Goal: Task Accomplishment & Management: Manage account settings

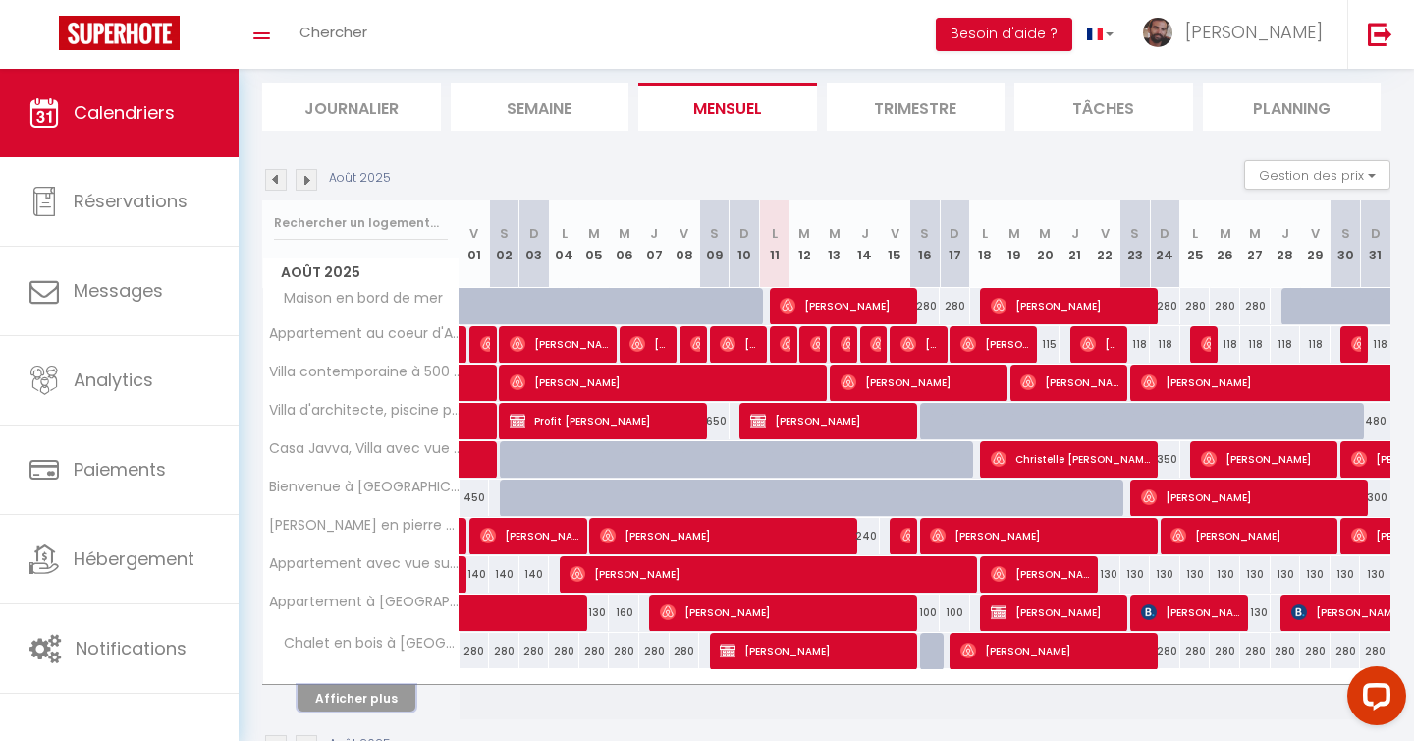
click at [389, 697] on button "Afficher plus" at bounding box center [357, 698] width 118 height 27
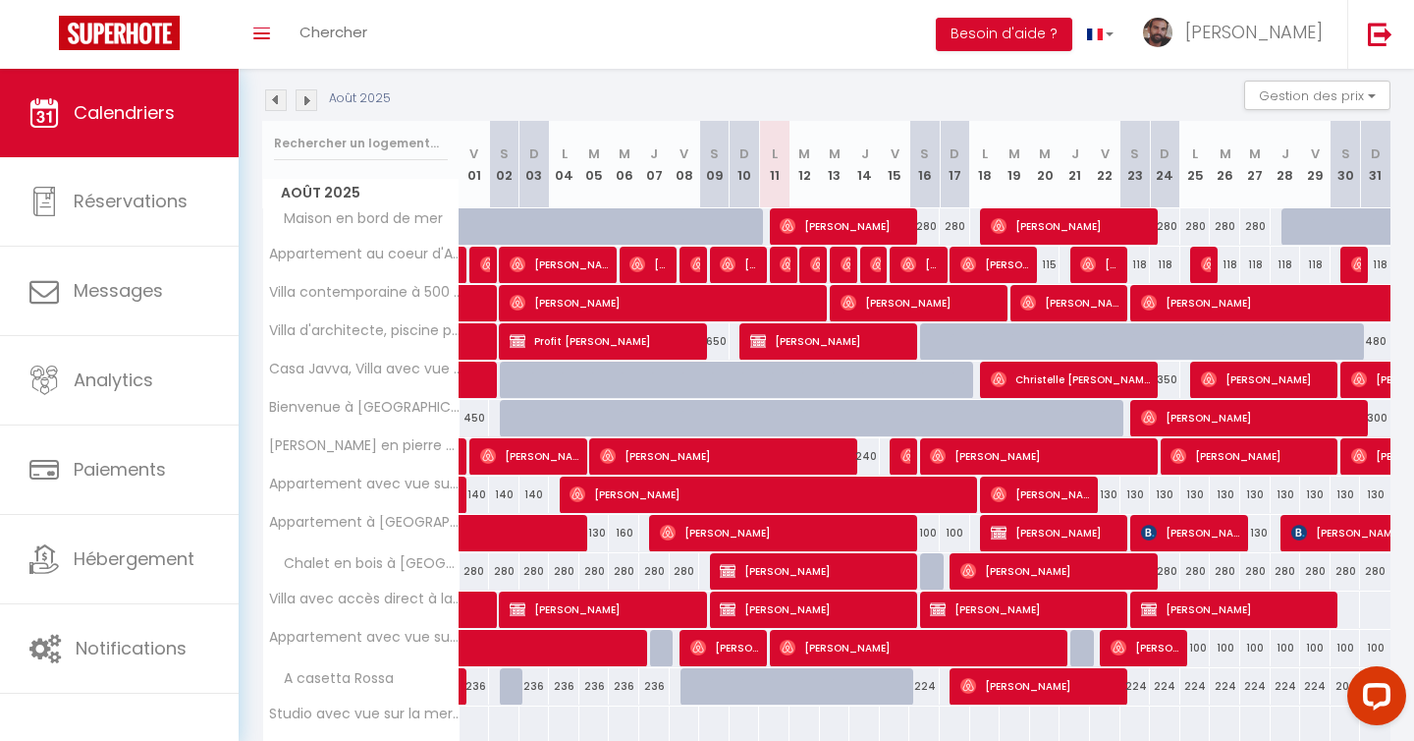
click at [314, 98] on img at bounding box center [307, 100] width 22 height 22
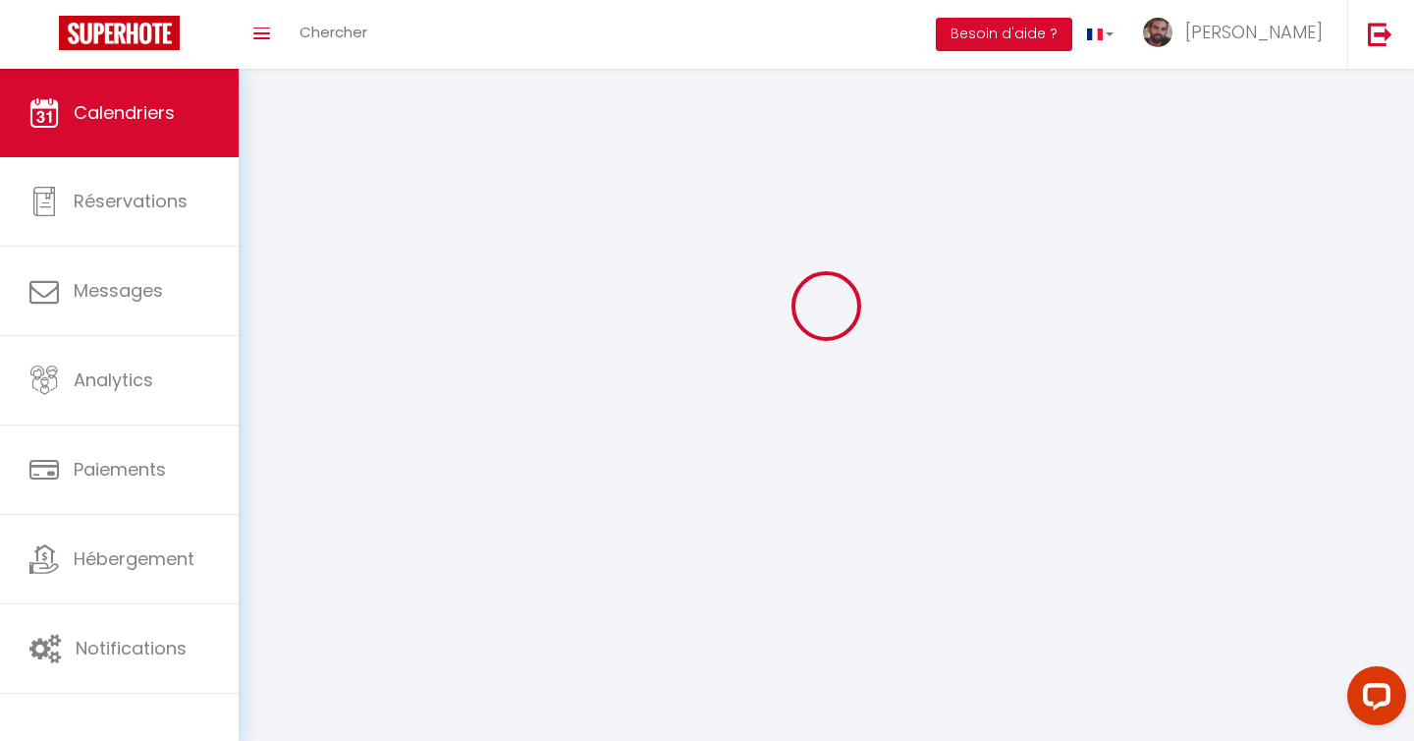
scroll to position [181, 0]
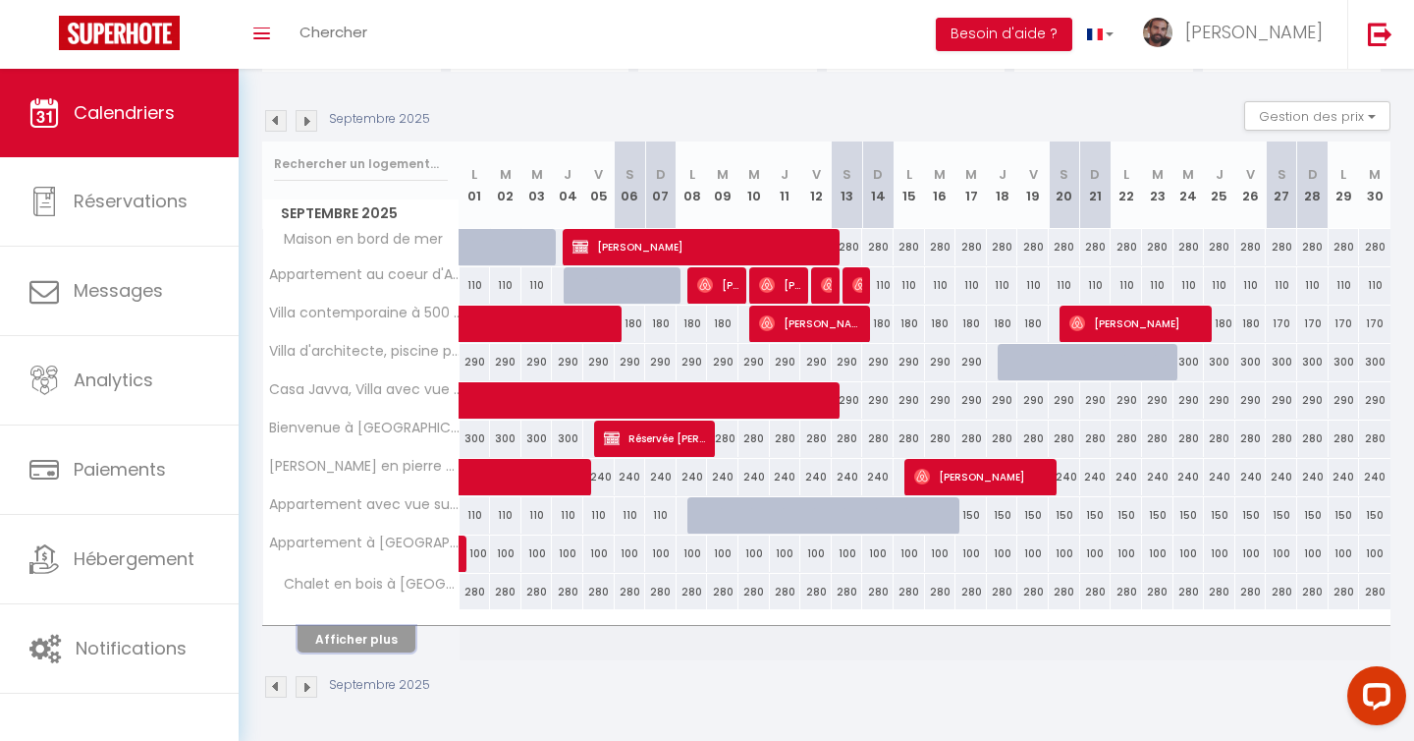
click at [383, 643] on button "Afficher plus" at bounding box center [357, 639] width 118 height 27
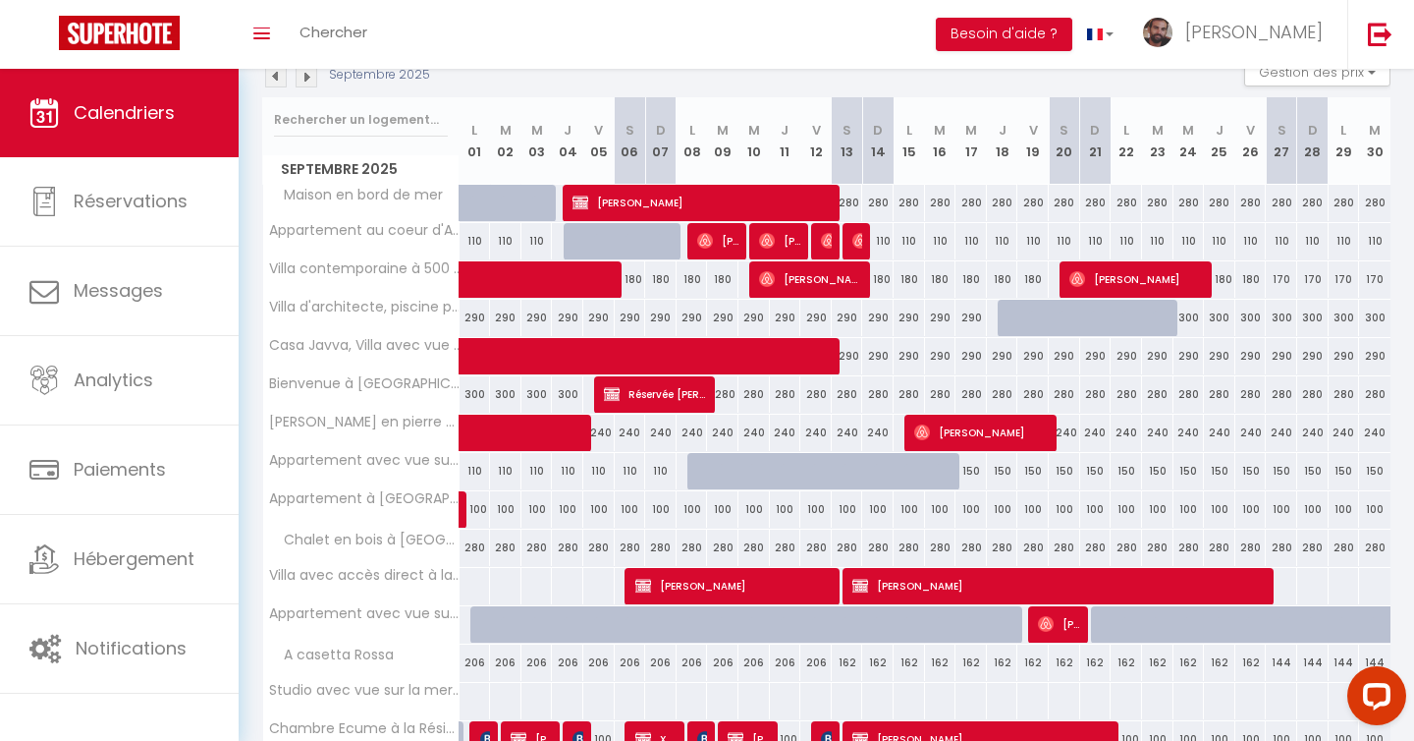
scroll to position [222, 0]
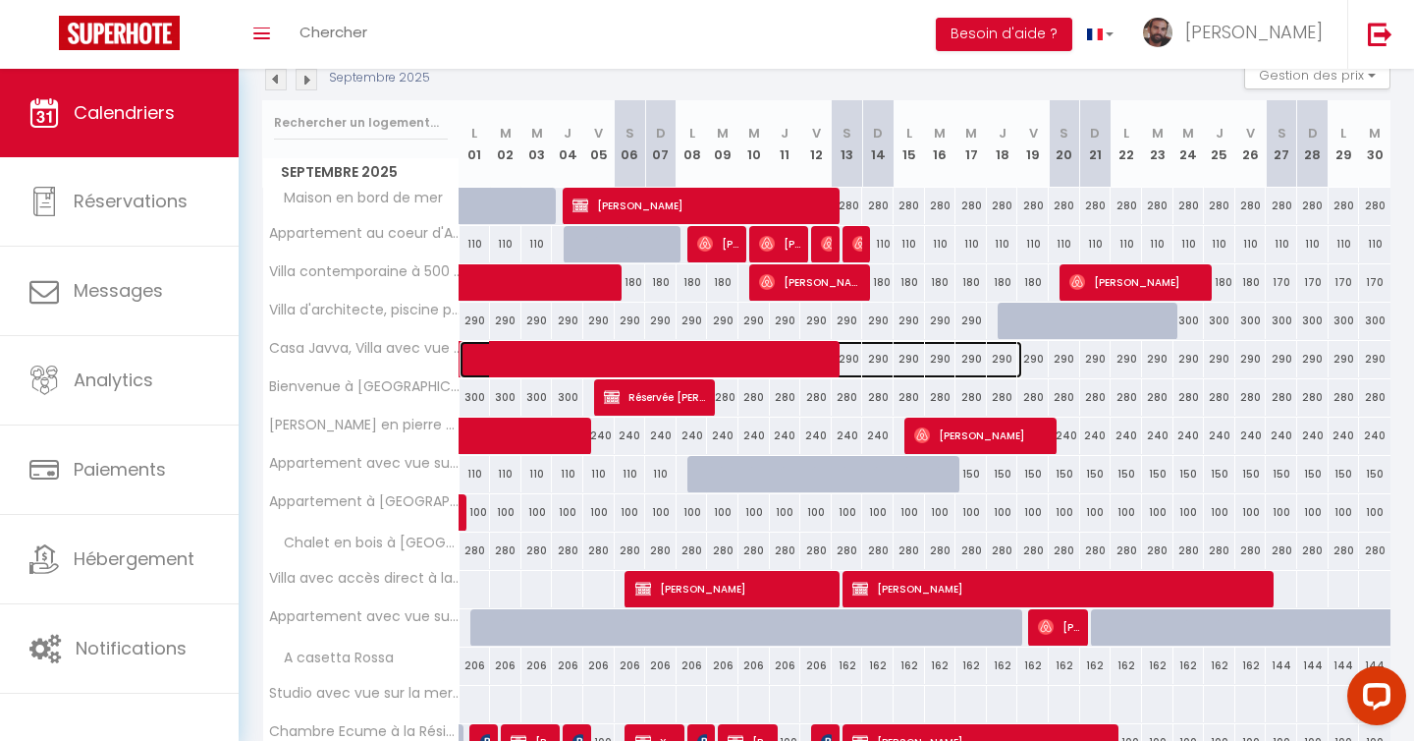
click at [767, 361] on span at bounding box center [751, 359] width 542 height 37
select select "OK"
select select "0"
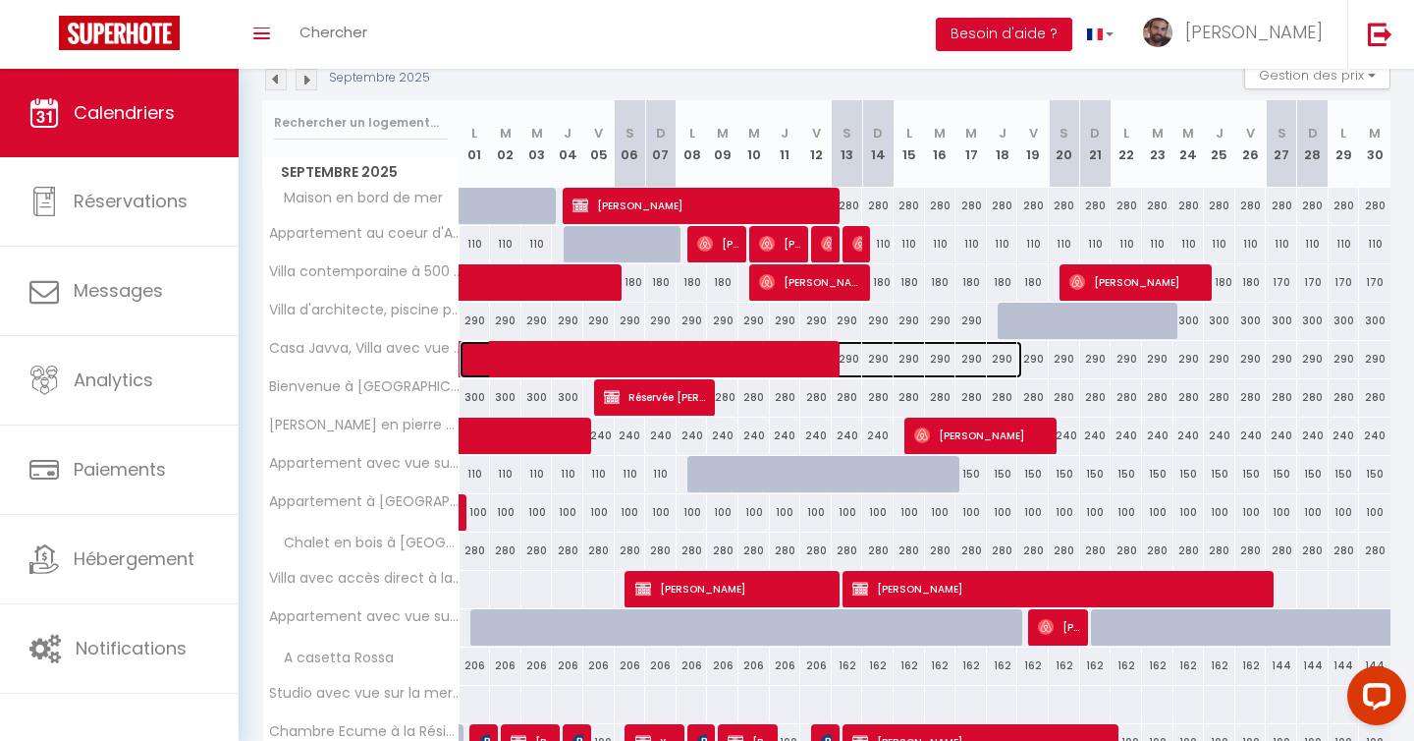
select select "1"
select select
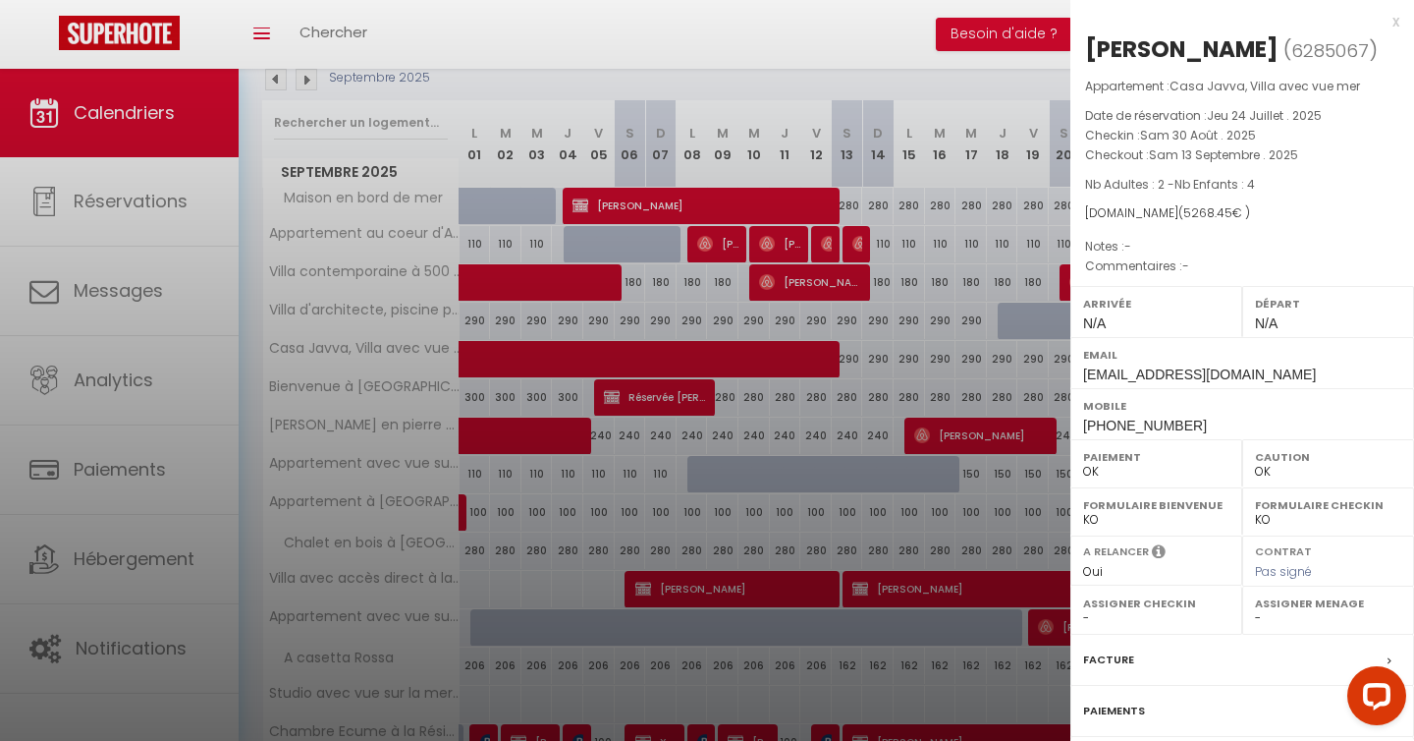
click at [972, 75] on div at bounding box center [707, 370] width 1414 height 741
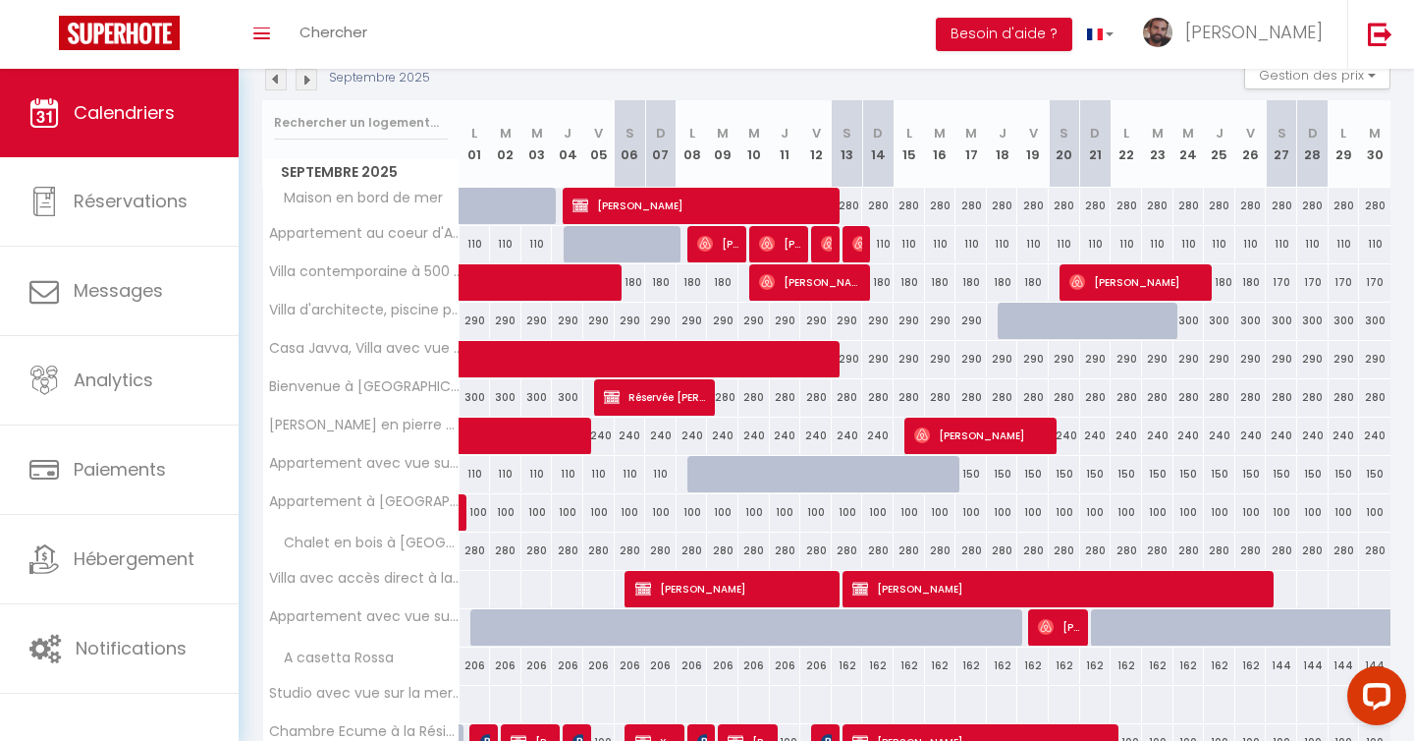
click at [276, 77] on img at bounding box center [276, 80] width 22 height 22
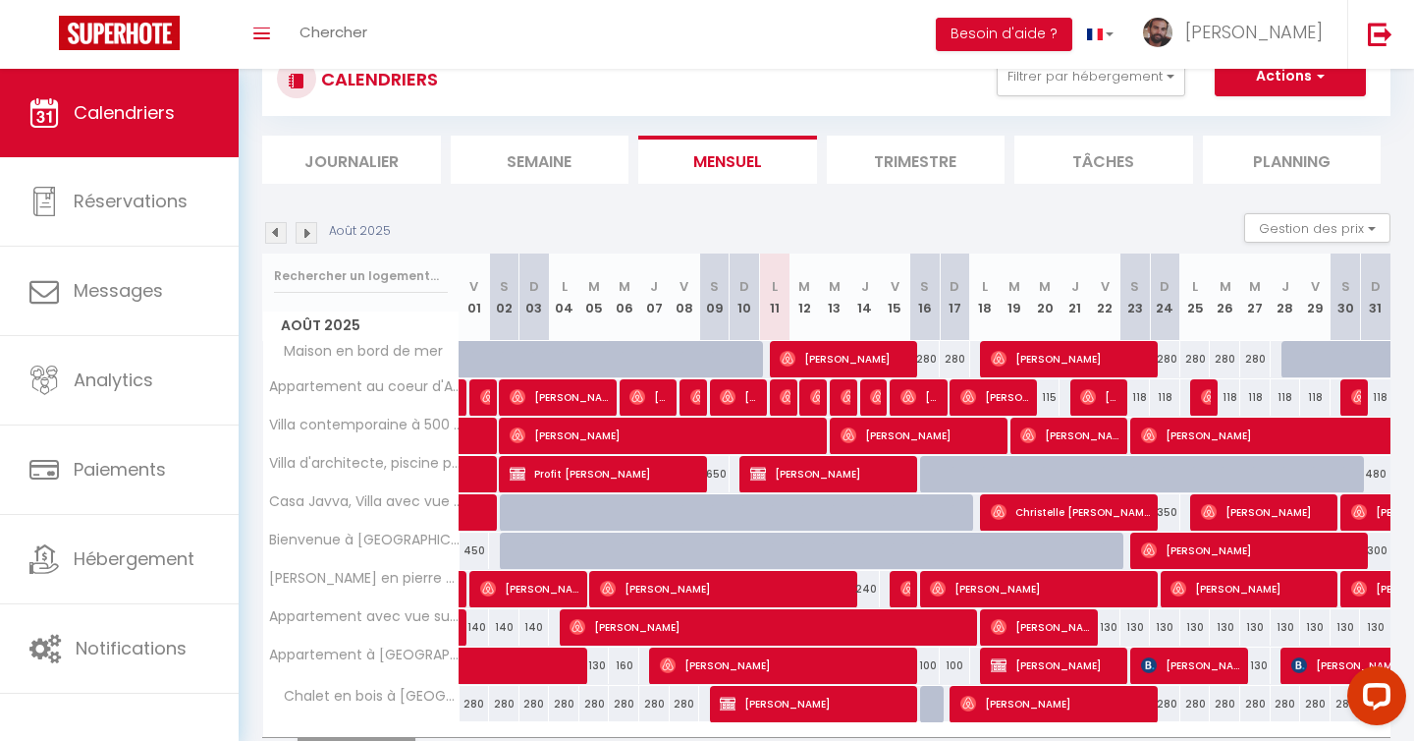
scroll to position [181, 0]
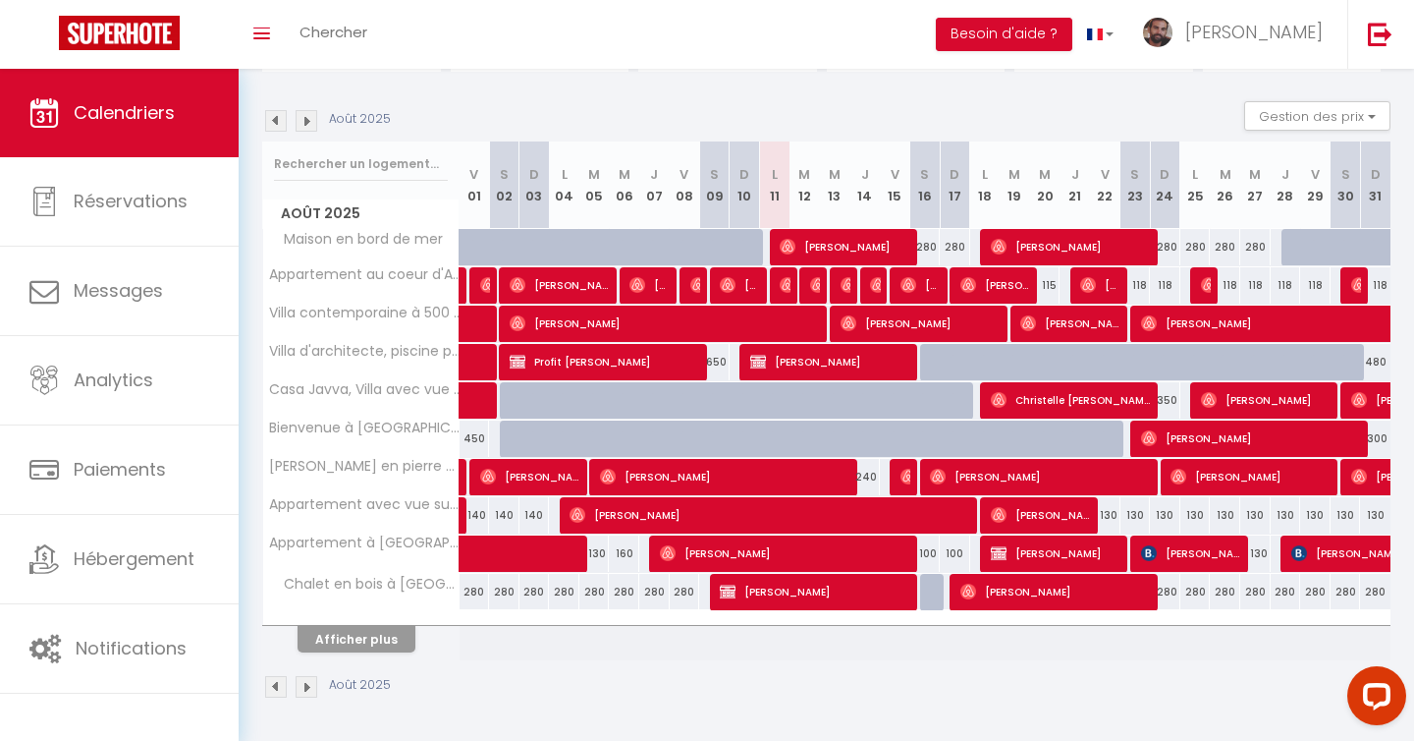
click at [276, 77] on div "CALENDRIERS Filtrer par hébergement SARL Les Mandiles Chambre Ecume à la Réside…" at bounding box center [826, 315] width 1129 height 806
click at [272, 114] on img at bounding box center [276, 121] width 22 height 22
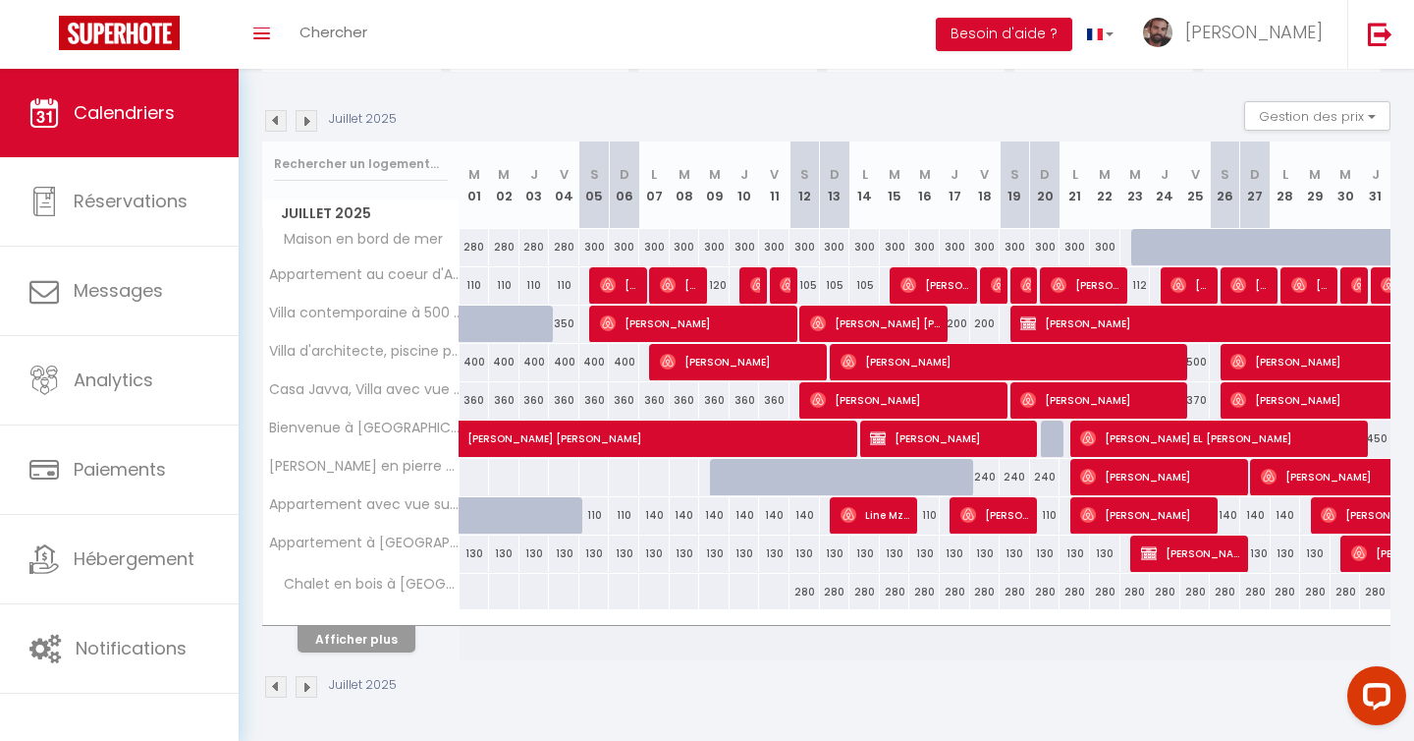
click at [271, 120] on img at bounding box center [276, 121] width 22 height 22
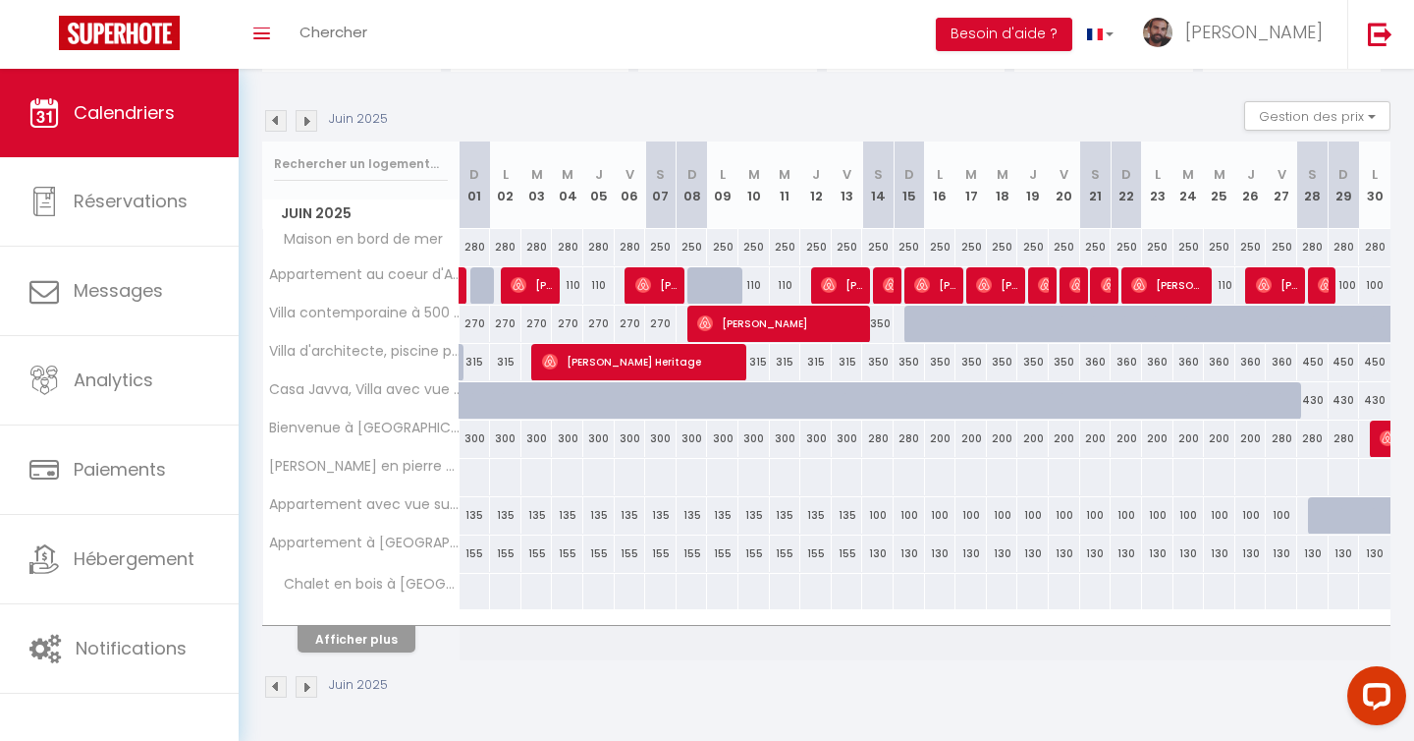
click at [307, 123] on img at bounding box center [307, 121] width 22 height 22
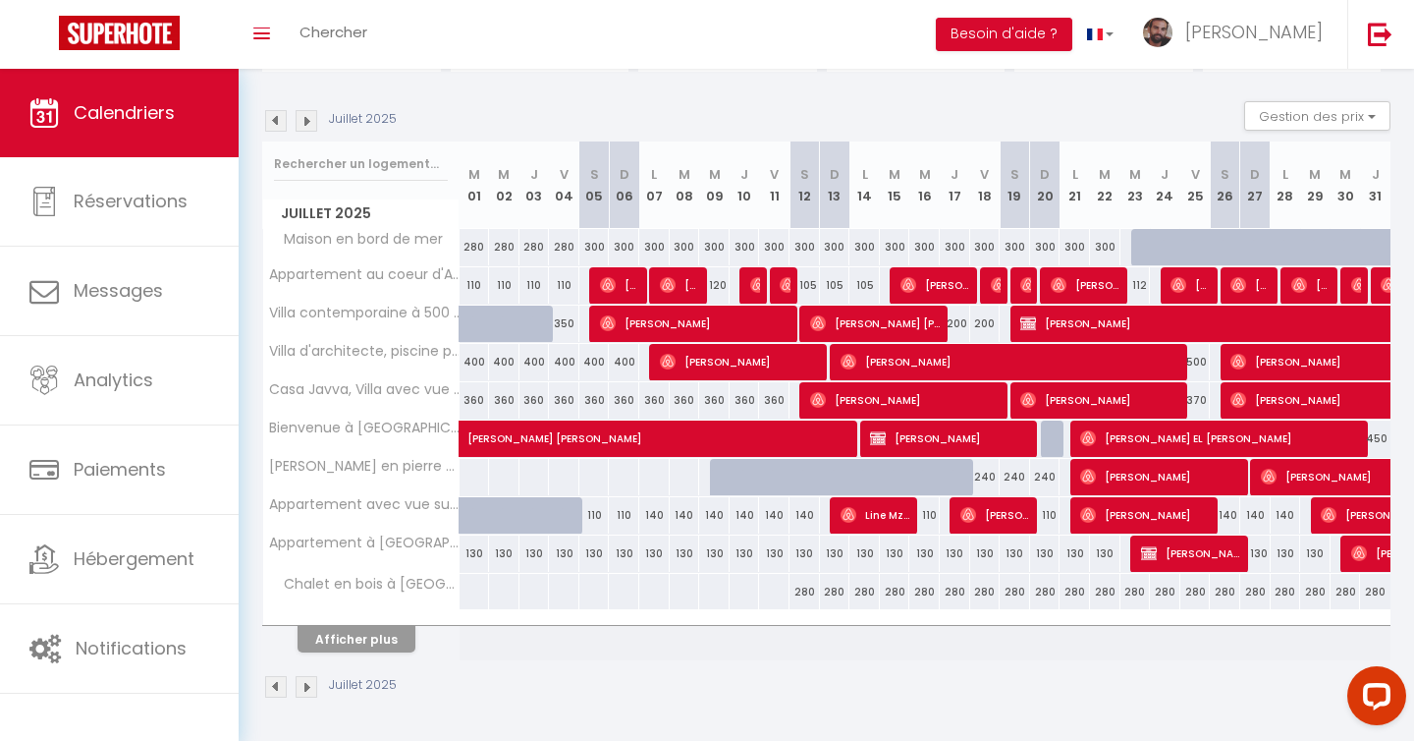
click at [305, 114] on img at bounding box center [307, 121] width 22 height 22
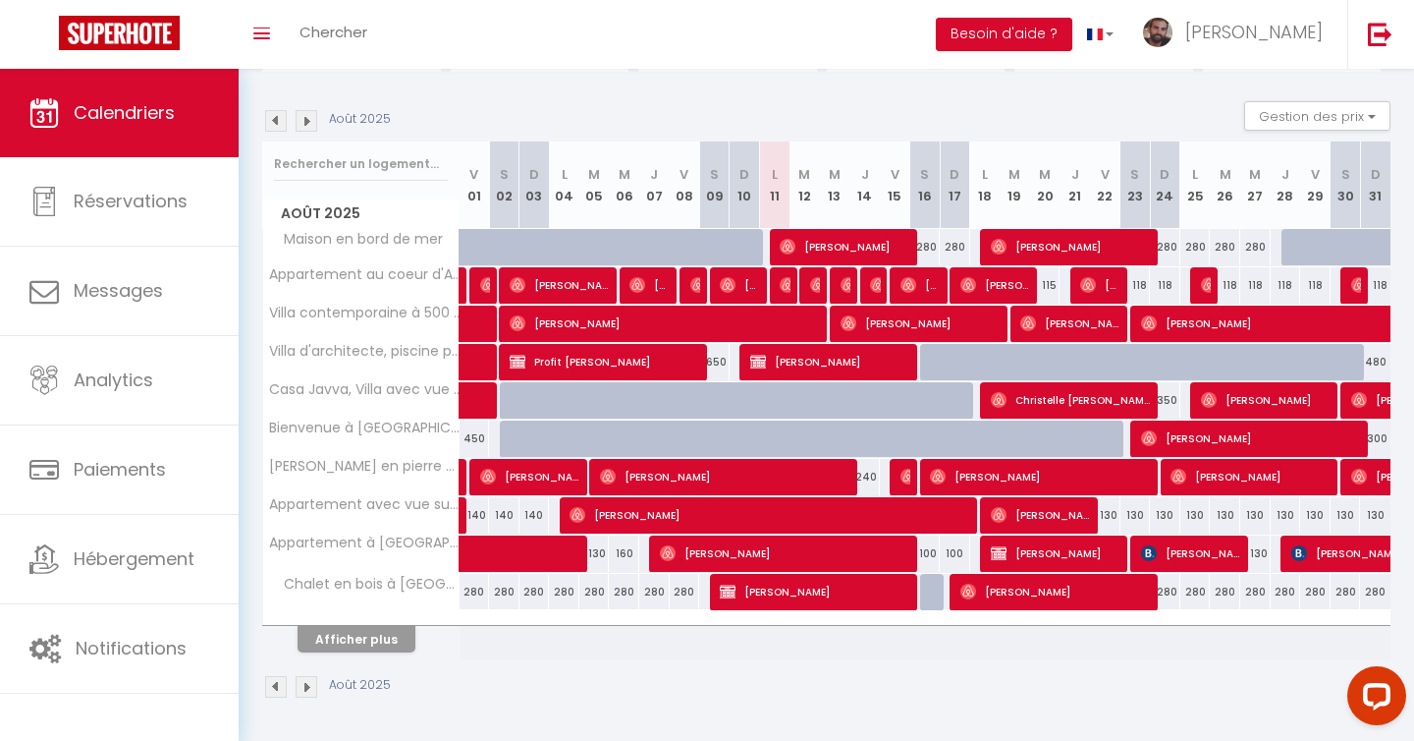
click at [302, 120] on img at bounding box center [307, 121] width 22 height 22
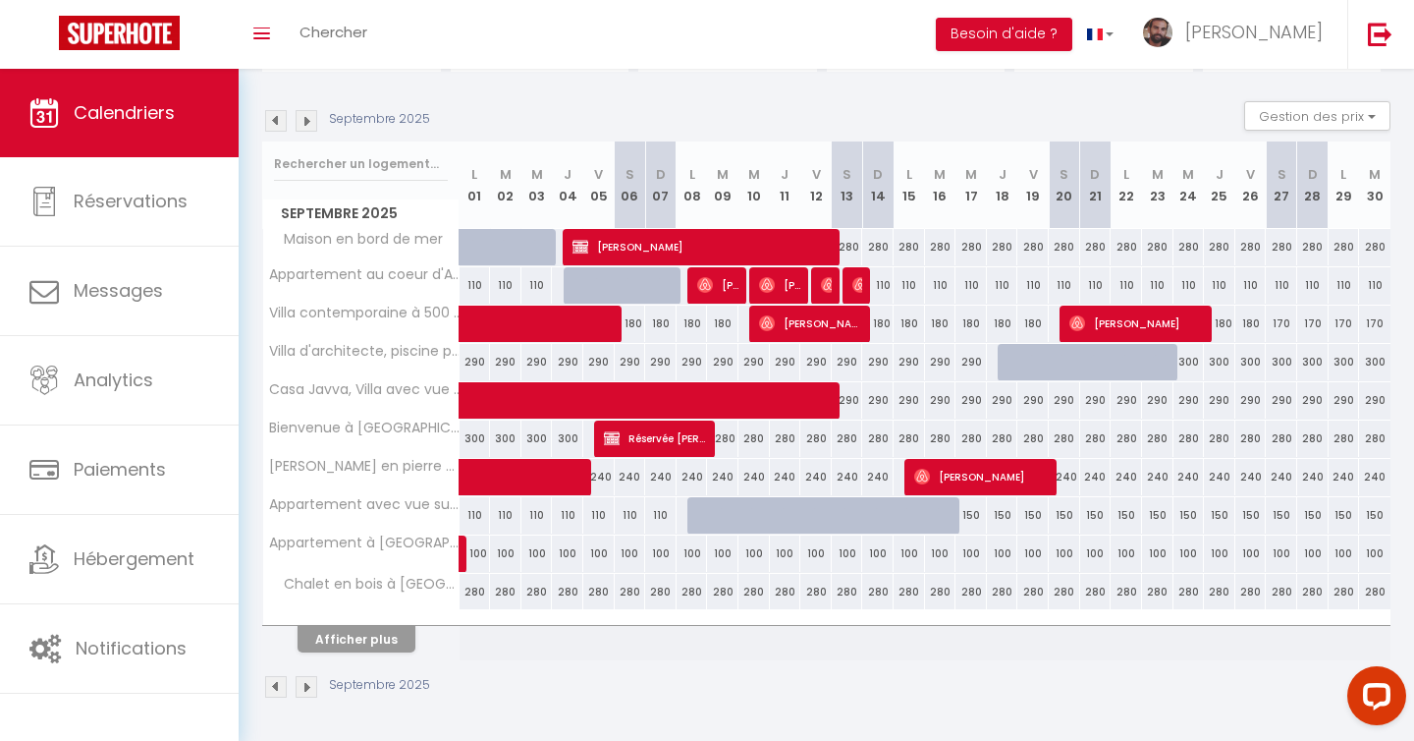
click at [280, 126] on img at bounding box center [276, 121] width 22 height 22
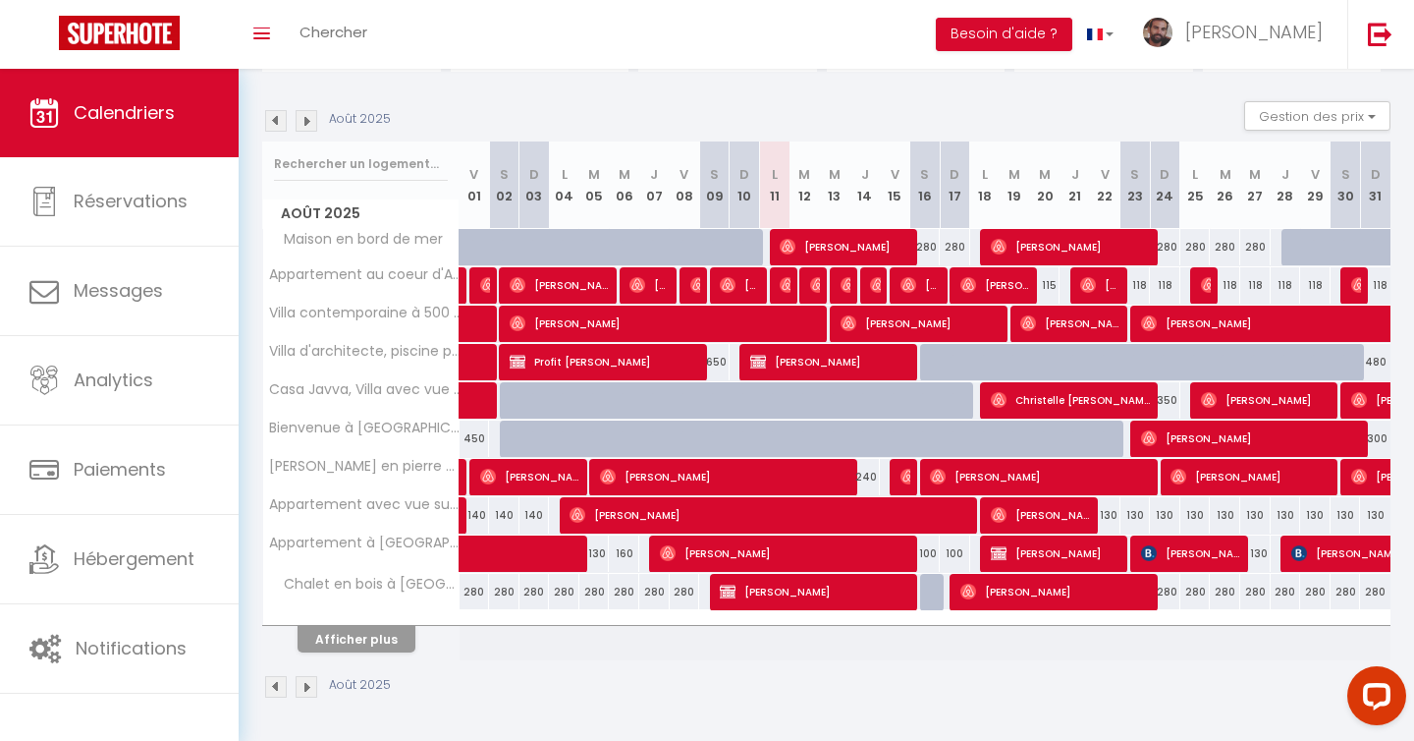
click at [278, 114] on img at bounding box center [276, 121] width 22 height 22
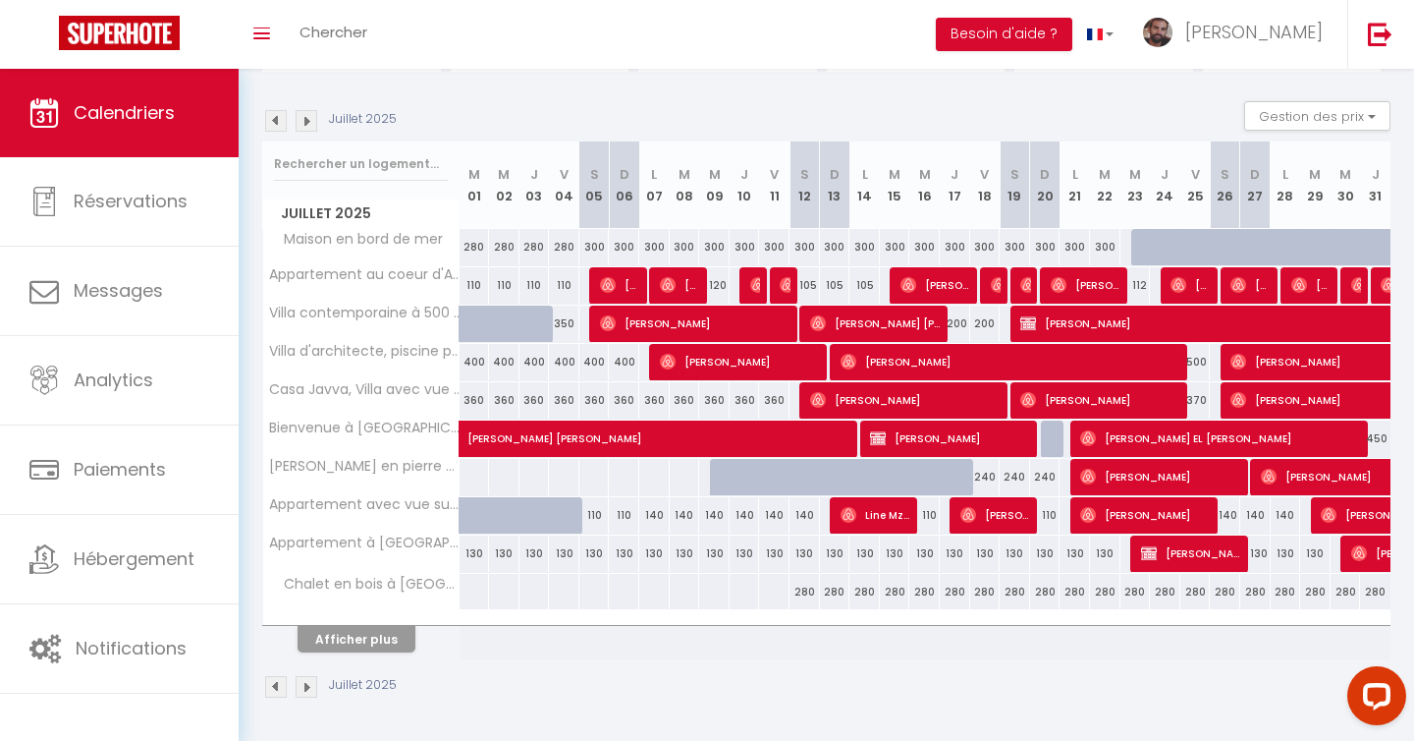
click at [278, 114] on img at bounding box center [276, 121] width 22 height 22
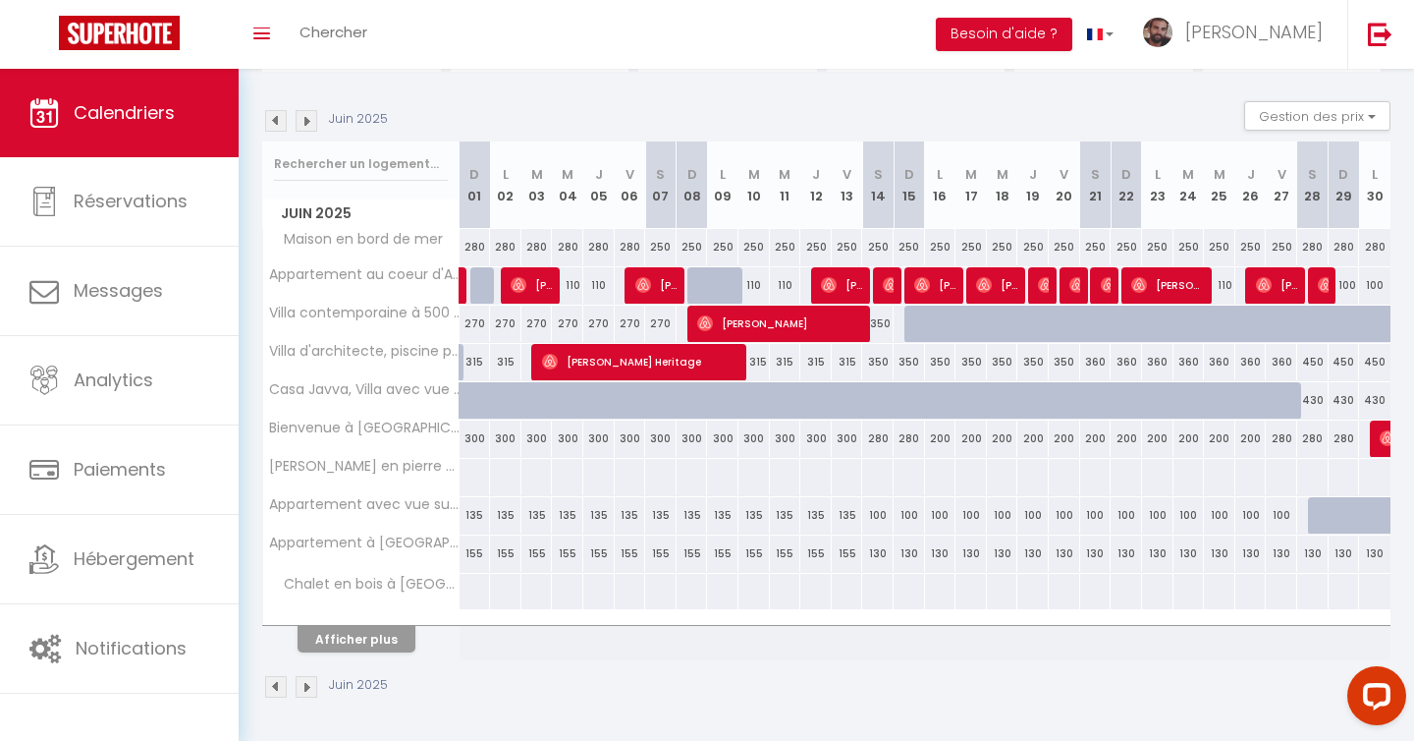
click at [279, 118] on img at bounding box center [276, 121] width 22 height 22
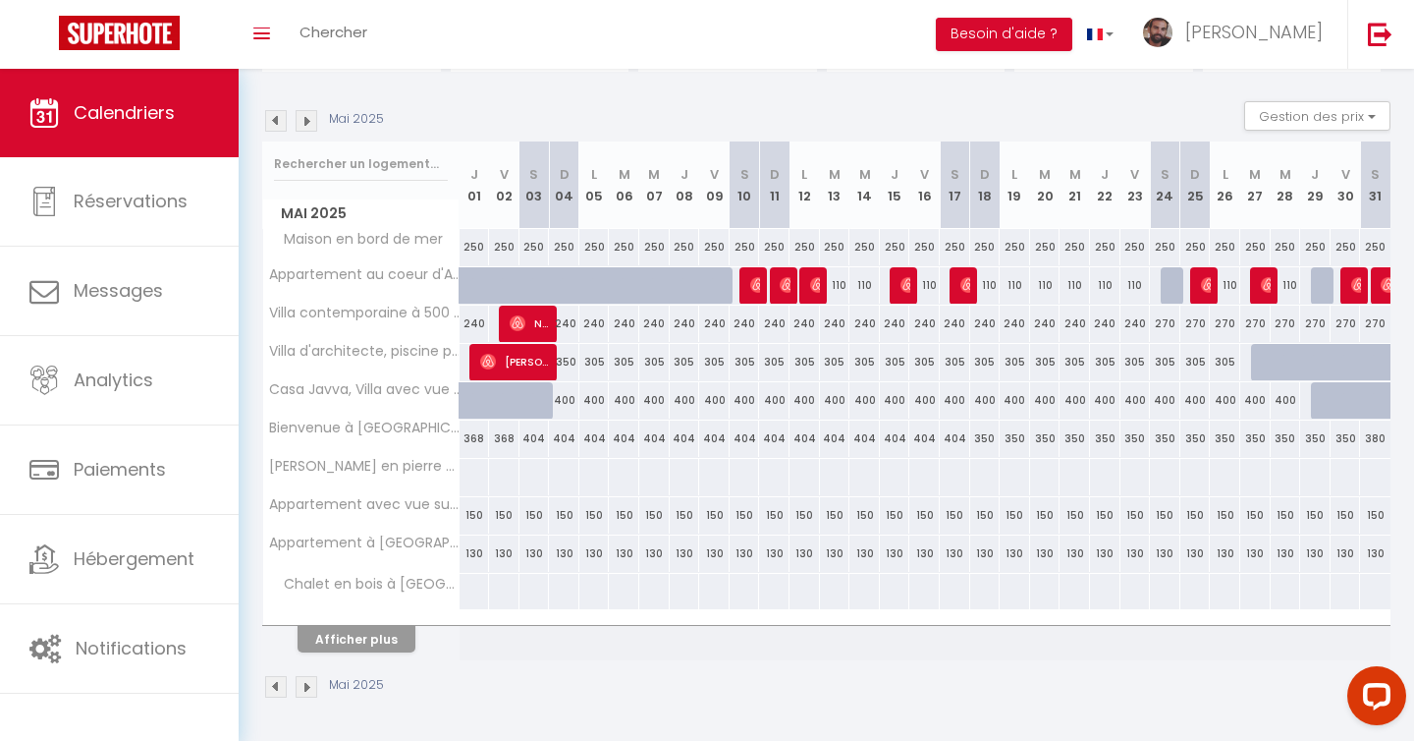
click at [306, 108] on div "Mai 2025 Gestion des prix Nb Nuits minimum Règles Disponibilité" at bounding box center [826, 121] width 1129 height 40
click at [304, 122] on img at bounding box center [307, 121] width 22 height 22
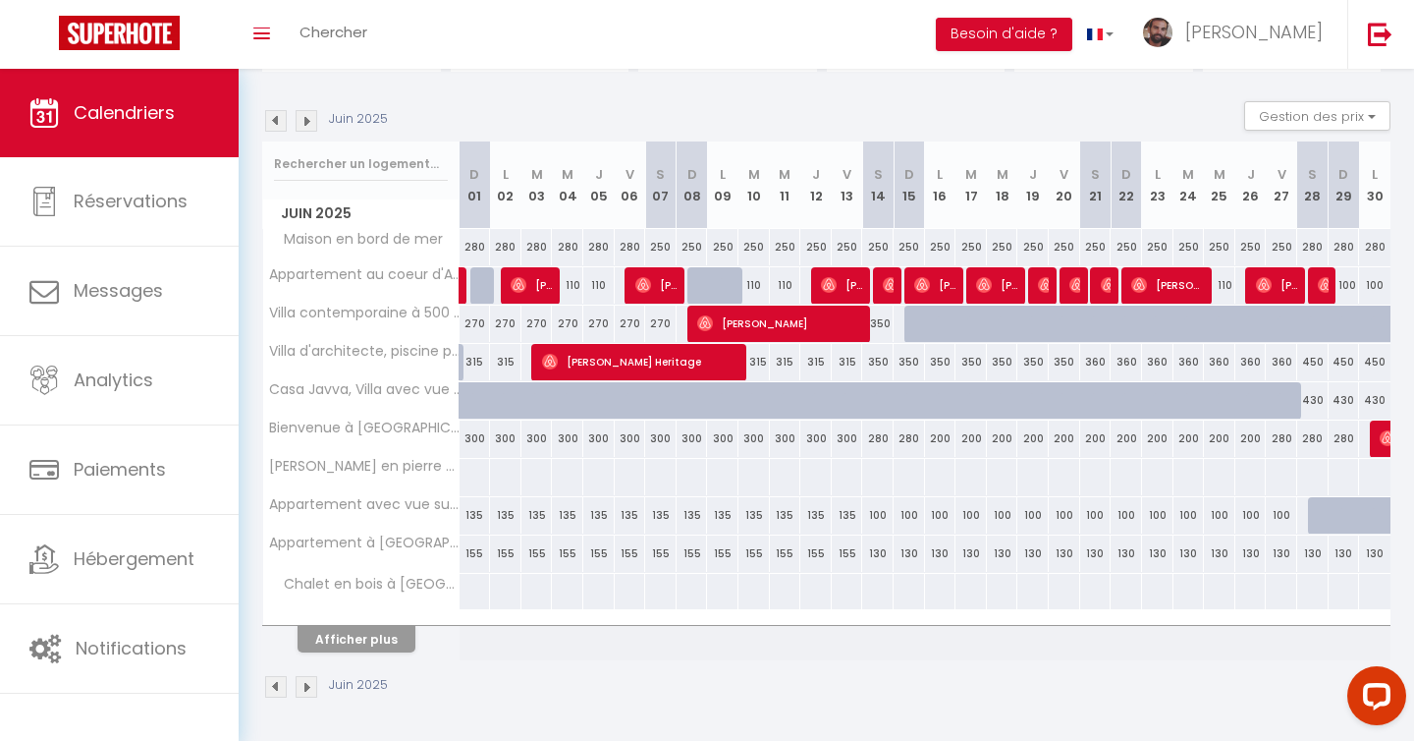
click at [310, 124] on img at bounding box center [307, 121] width 22 height 22
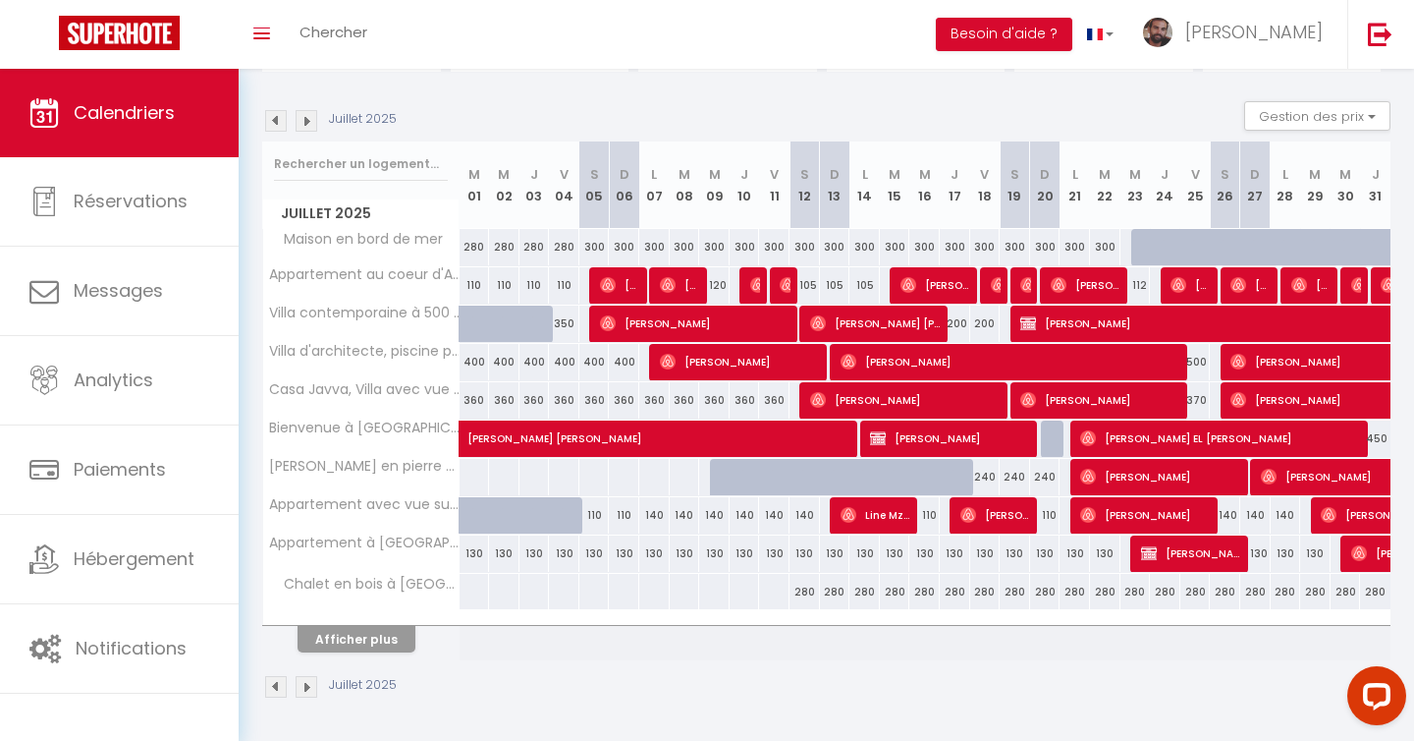
click at [305, 113] on img at bounding box center [307, 121] width 22 height 22
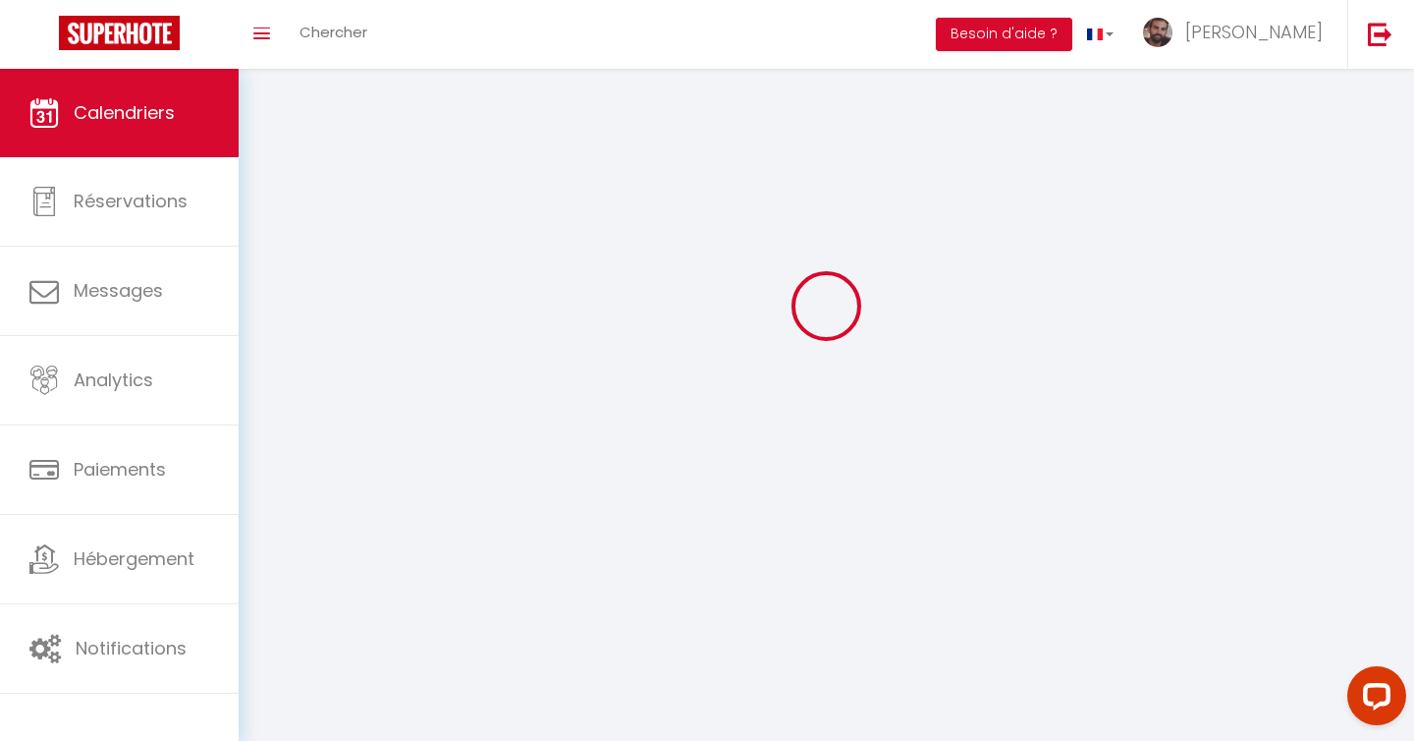
select select "0"
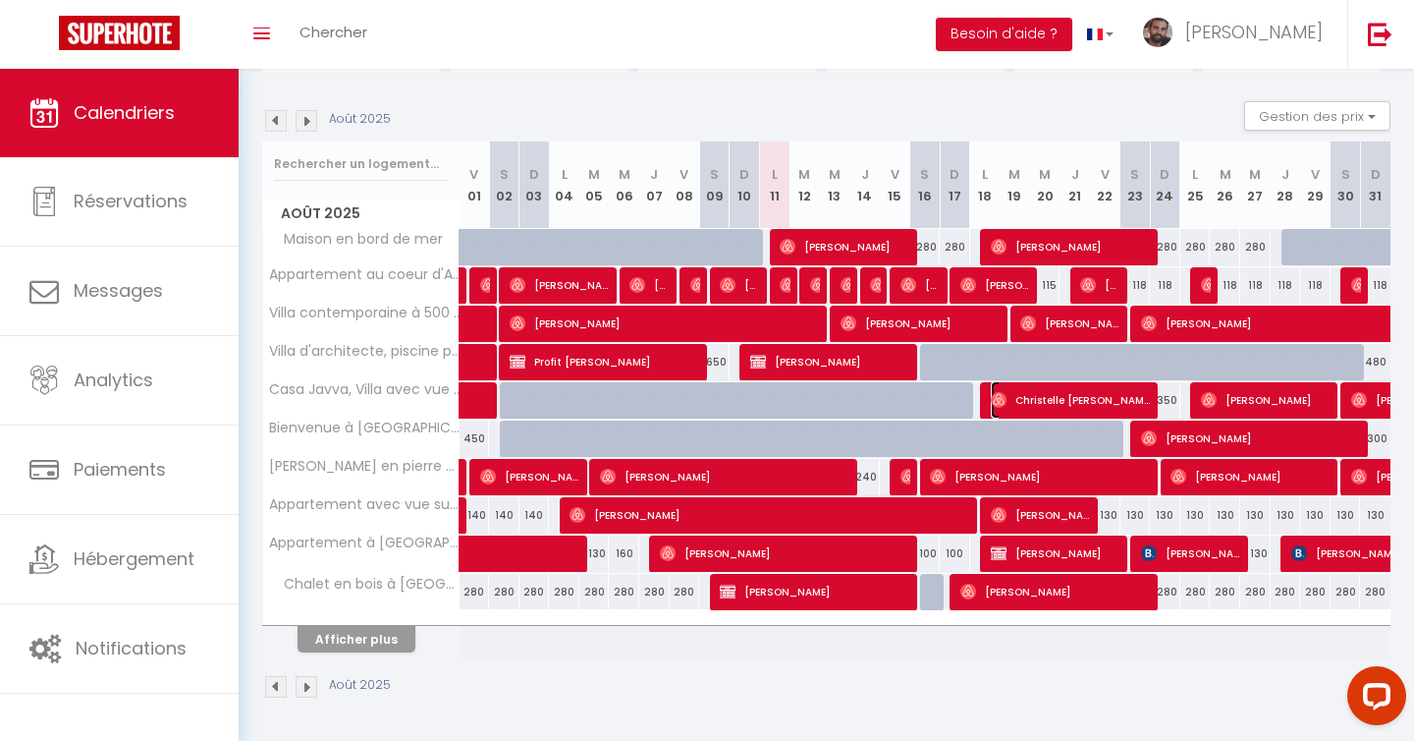
click at [1046, 398] on span "Christelle [PERSON_NAME] [PERSON_NAME] [PERSON_NAME] [PERSON_NAME]" at bounding box center [1072, 399] width 162 height 37
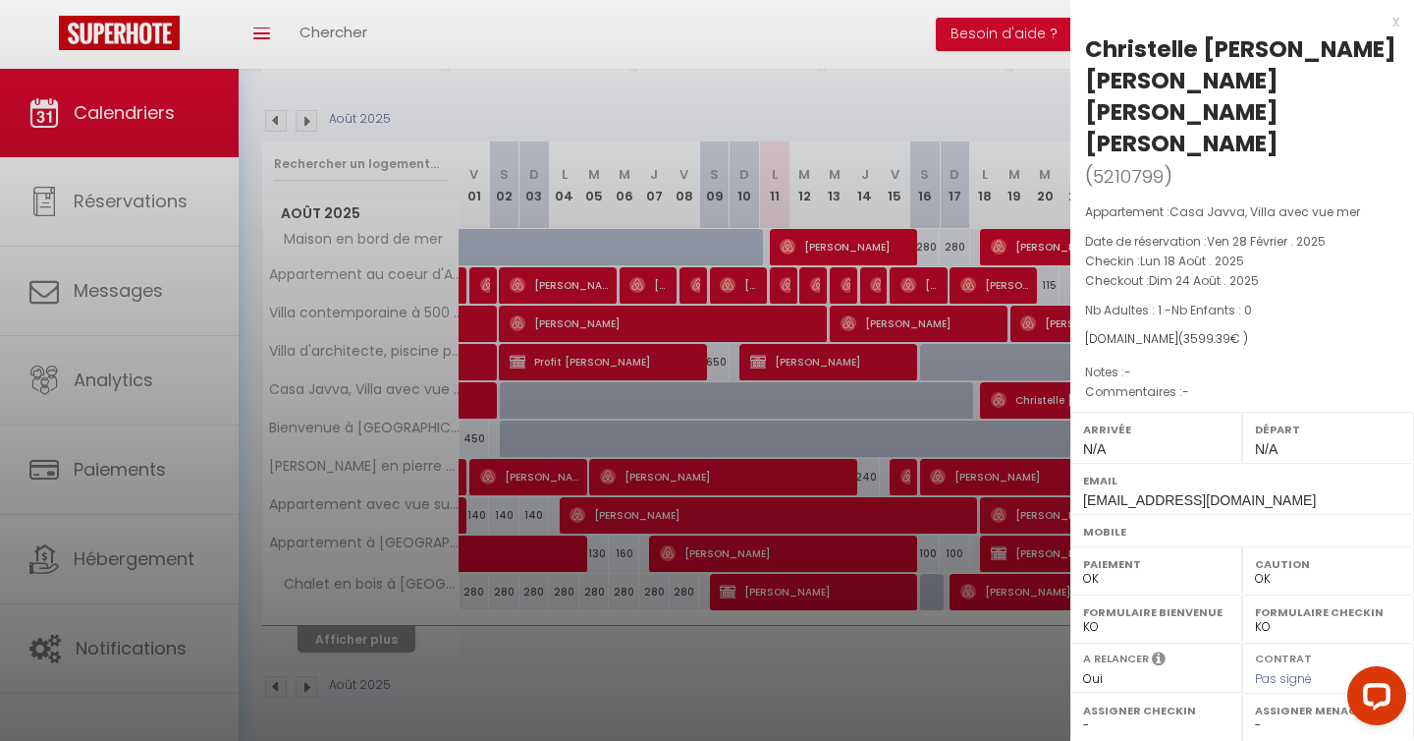
click at [908, 110] on div at bounding box center [707, 370] width 1414 height 741
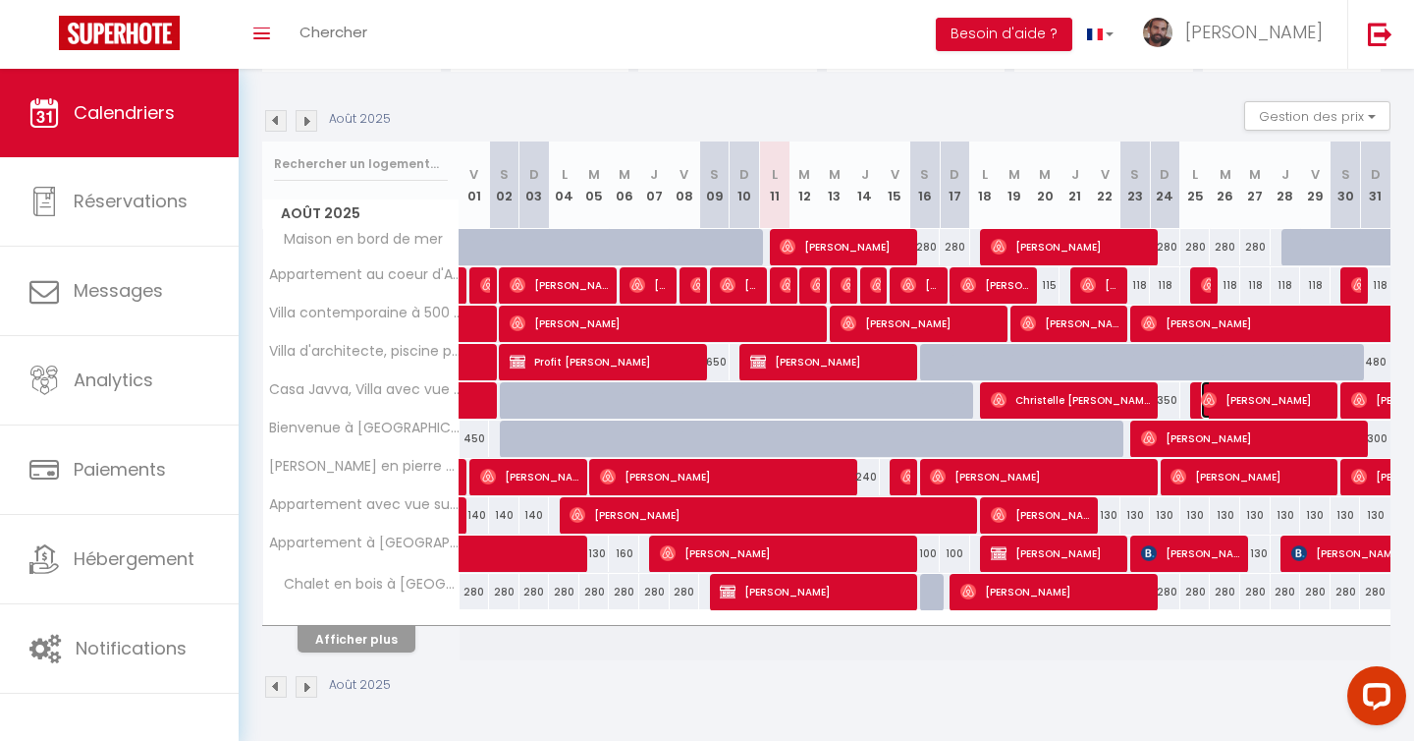
click at [1235, 408] on span "[PERSON_NAME]" at bounding box center [1267, 399] width 132 height 37
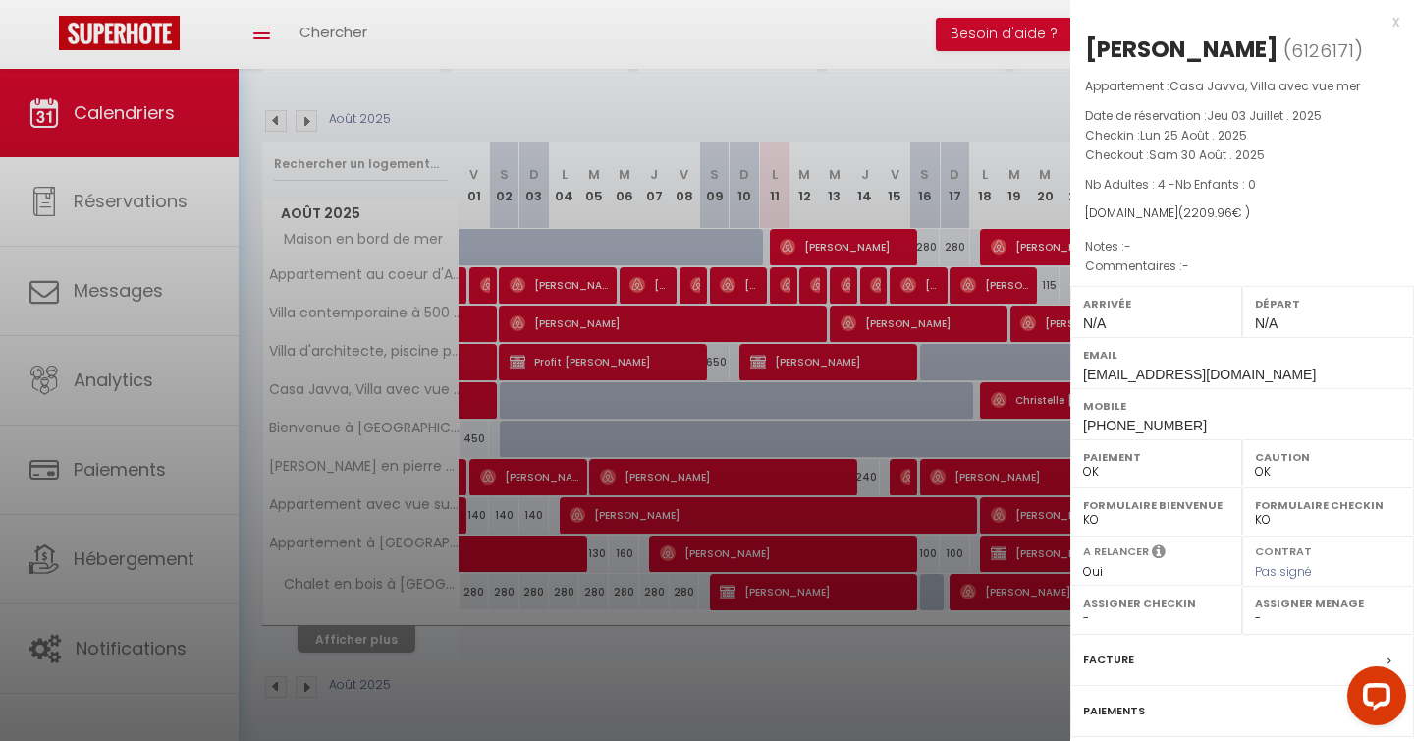
click at [965, 100] on div at bounding box center [707, 370] width 1414 height 741
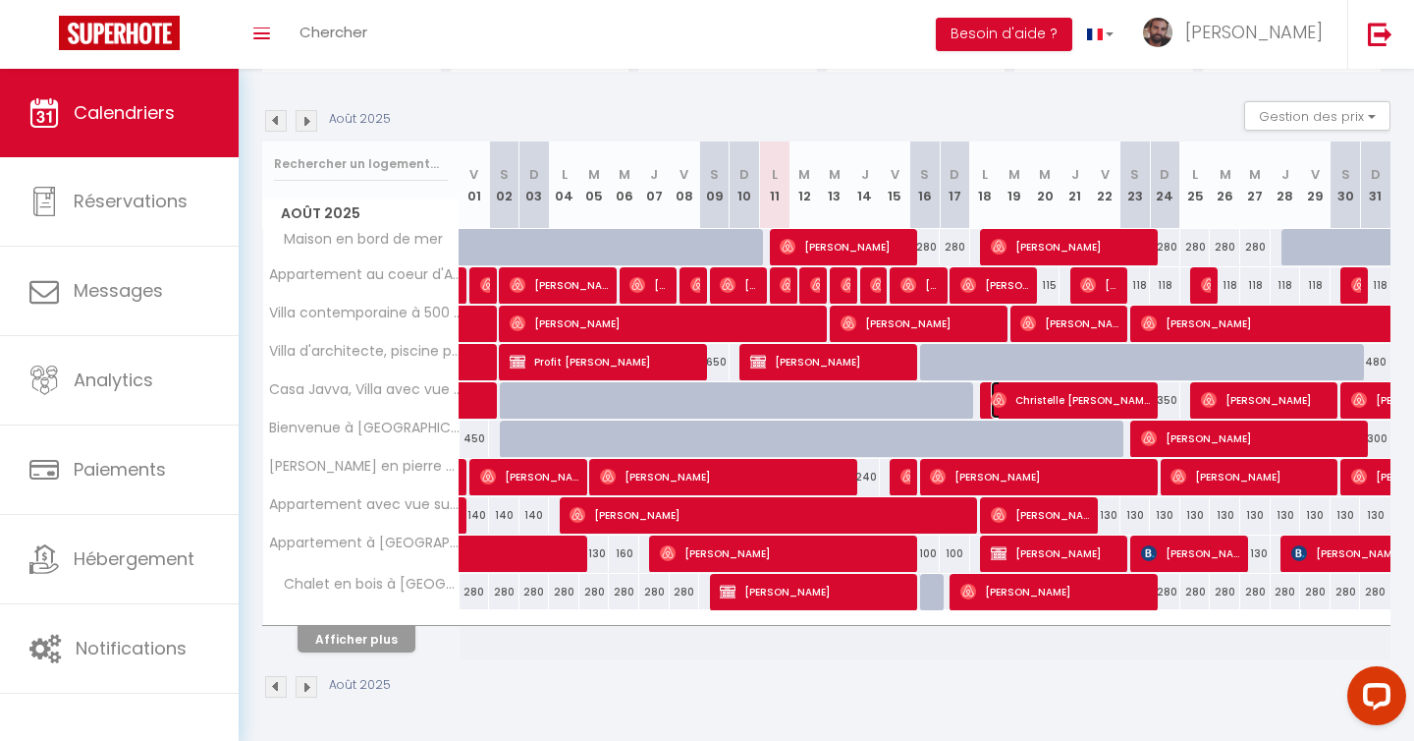
click at [1024, 403] on span "Christelle [PERSON_NAME] [PERSON_NAME] [PERSON_NAME] [PERSON_NAME]" at bounding box center [1072, 399] width 162 height 37
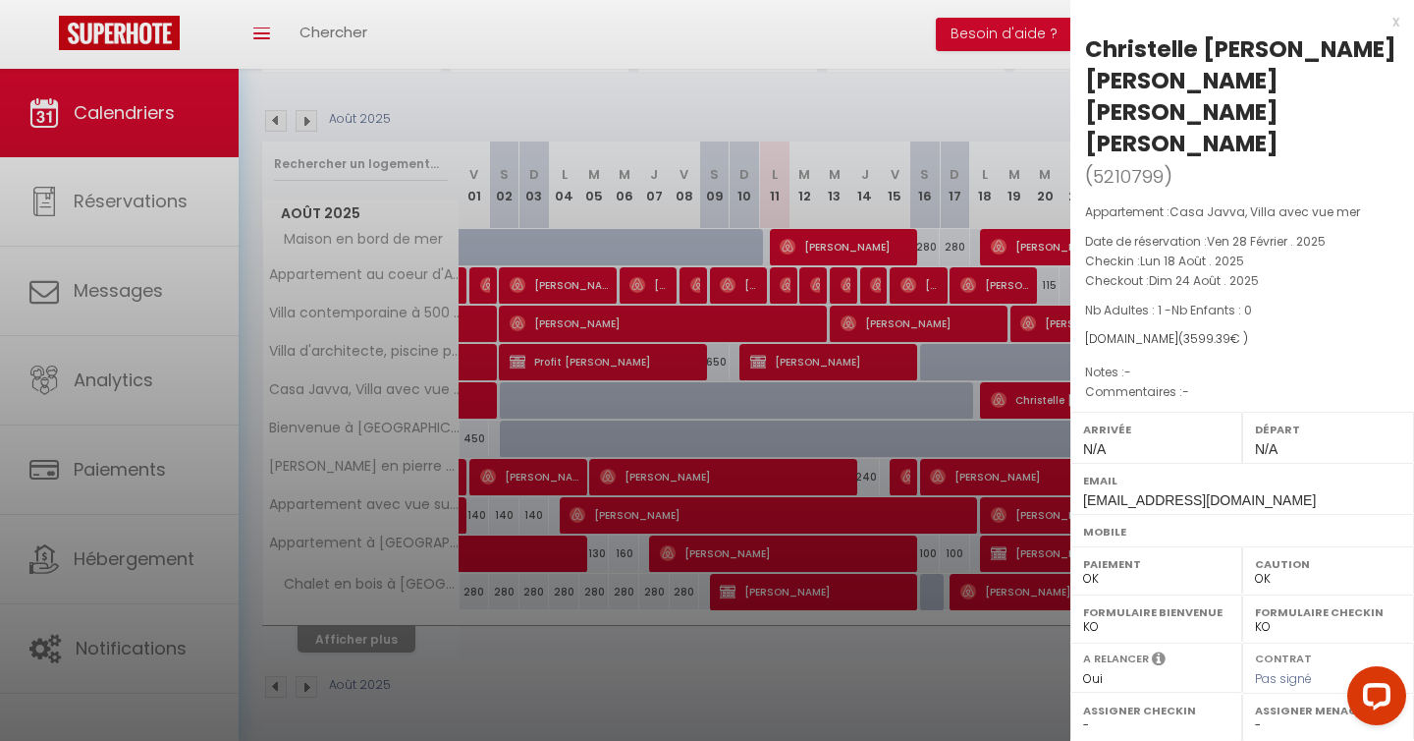
click at [827, 87] on div at bounding box center [707, 370] width 1414 height 741
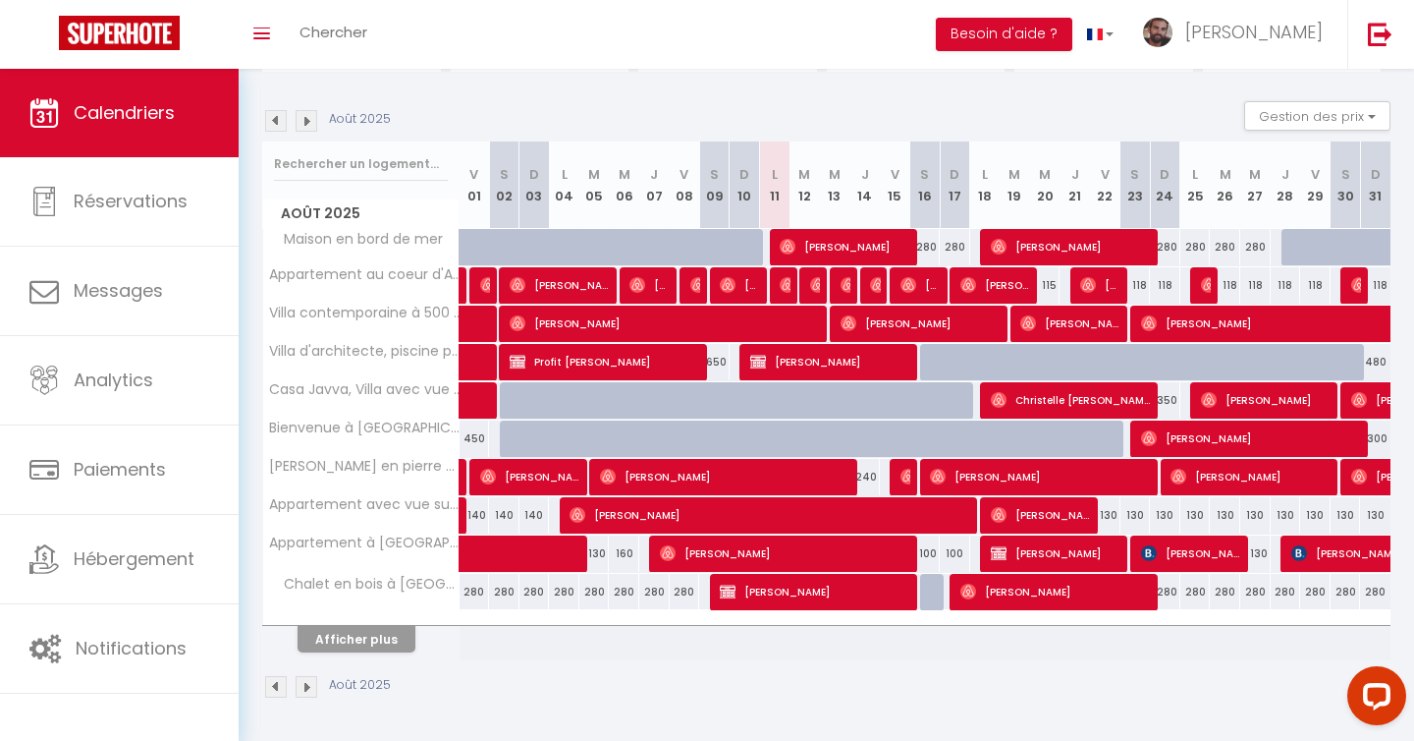
click at [266, 127] on img at bounding box center [276, 121] width 22 height 22
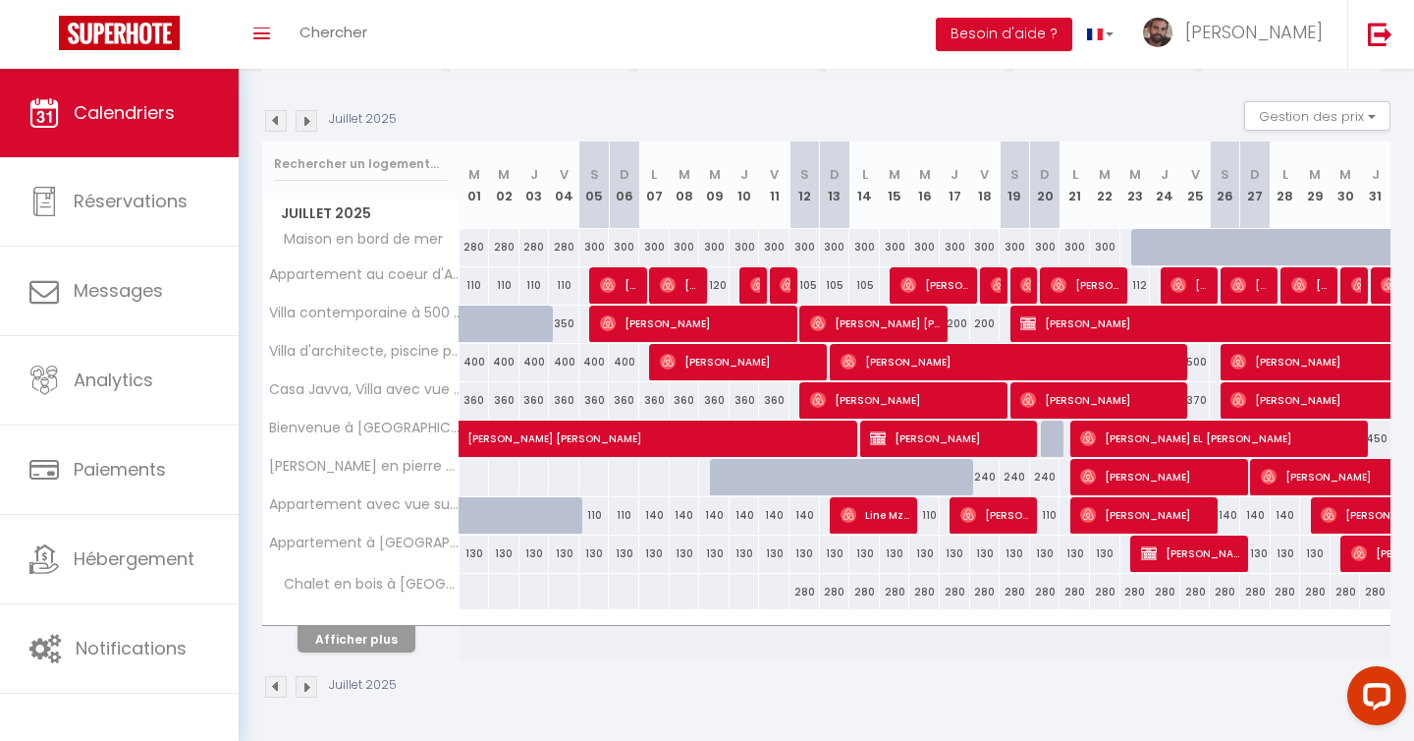
click at [271, 122] on img at bounding box center [276, 121] width 22 height 22
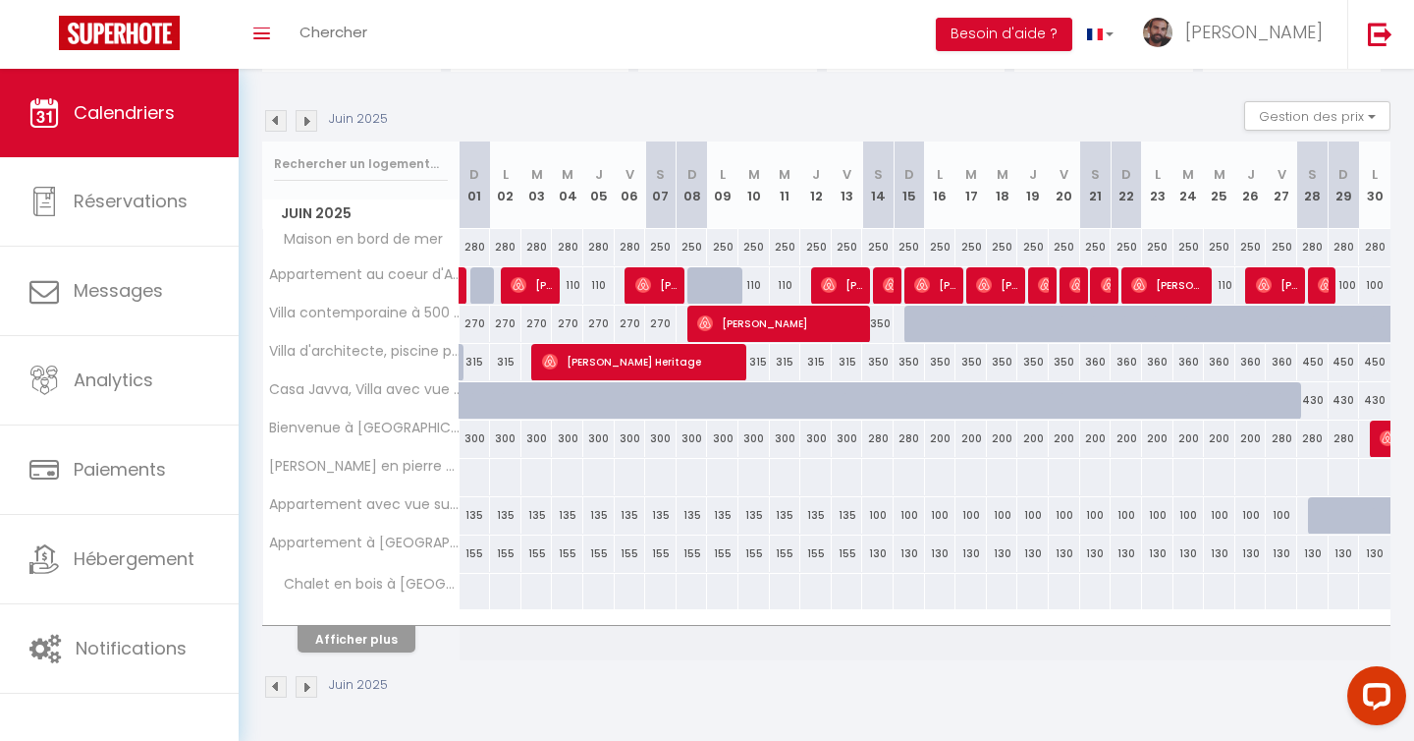
click at [310, 121] on img at bounding box center [307, 121] width 22 height 22
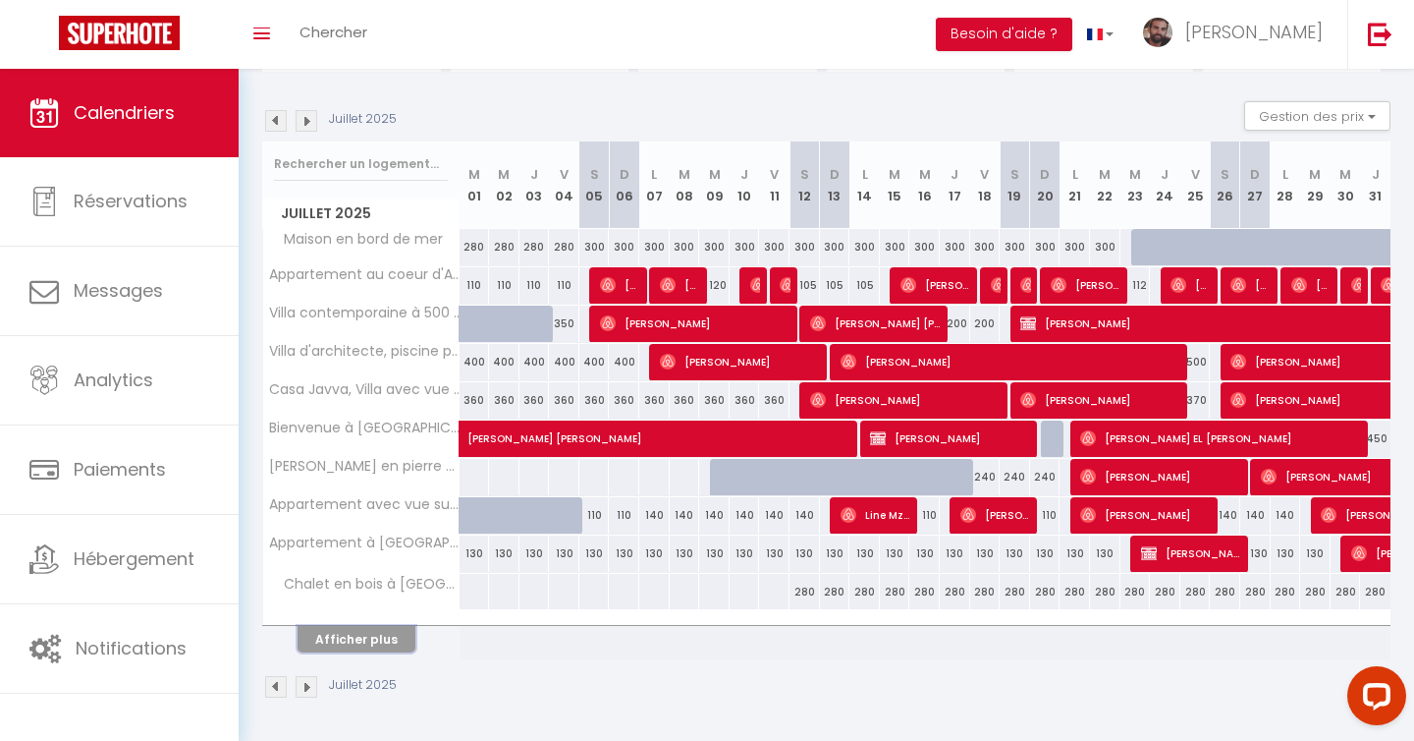
click at [398, 639] on button "Afficher plus" at bounding box center [357, 639] width 118 height 27
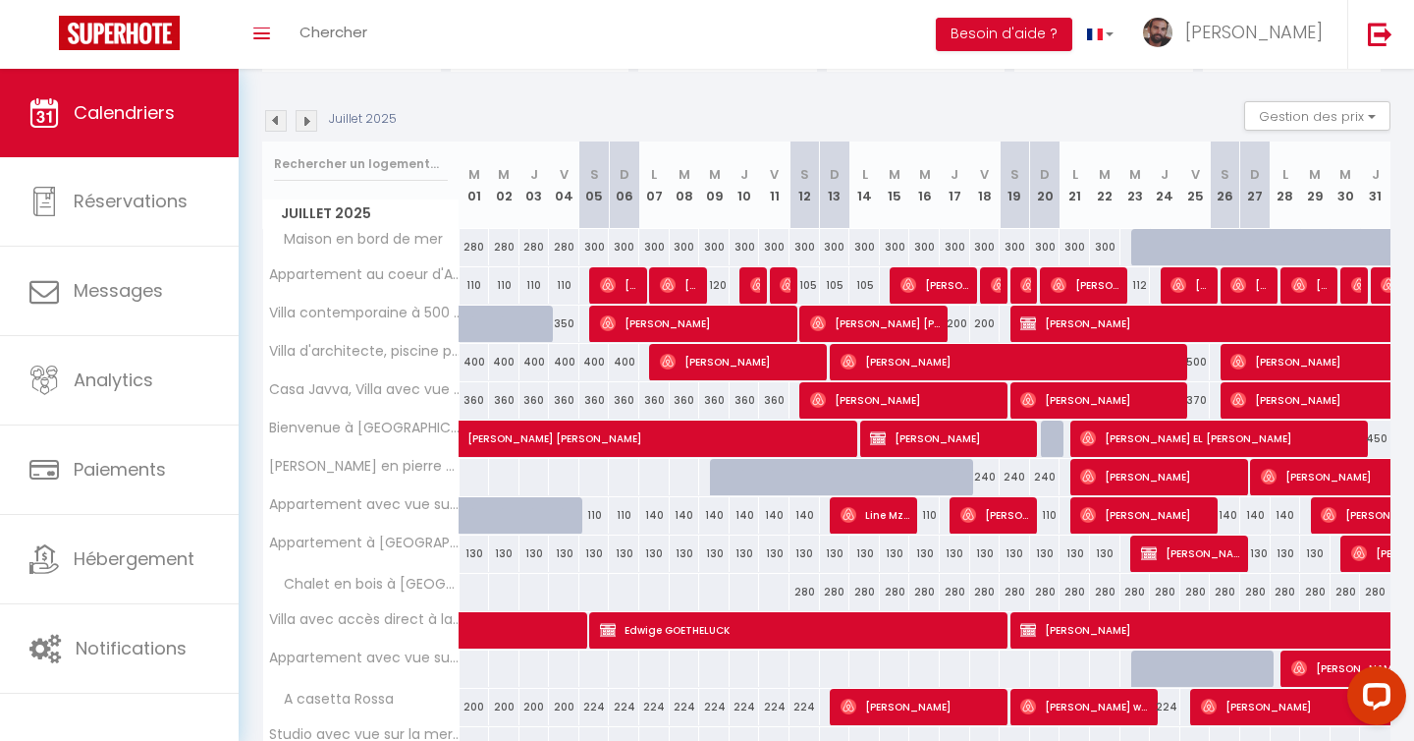
click at [303, 129] on img at bounding box center [307, 121] width 22 height 22
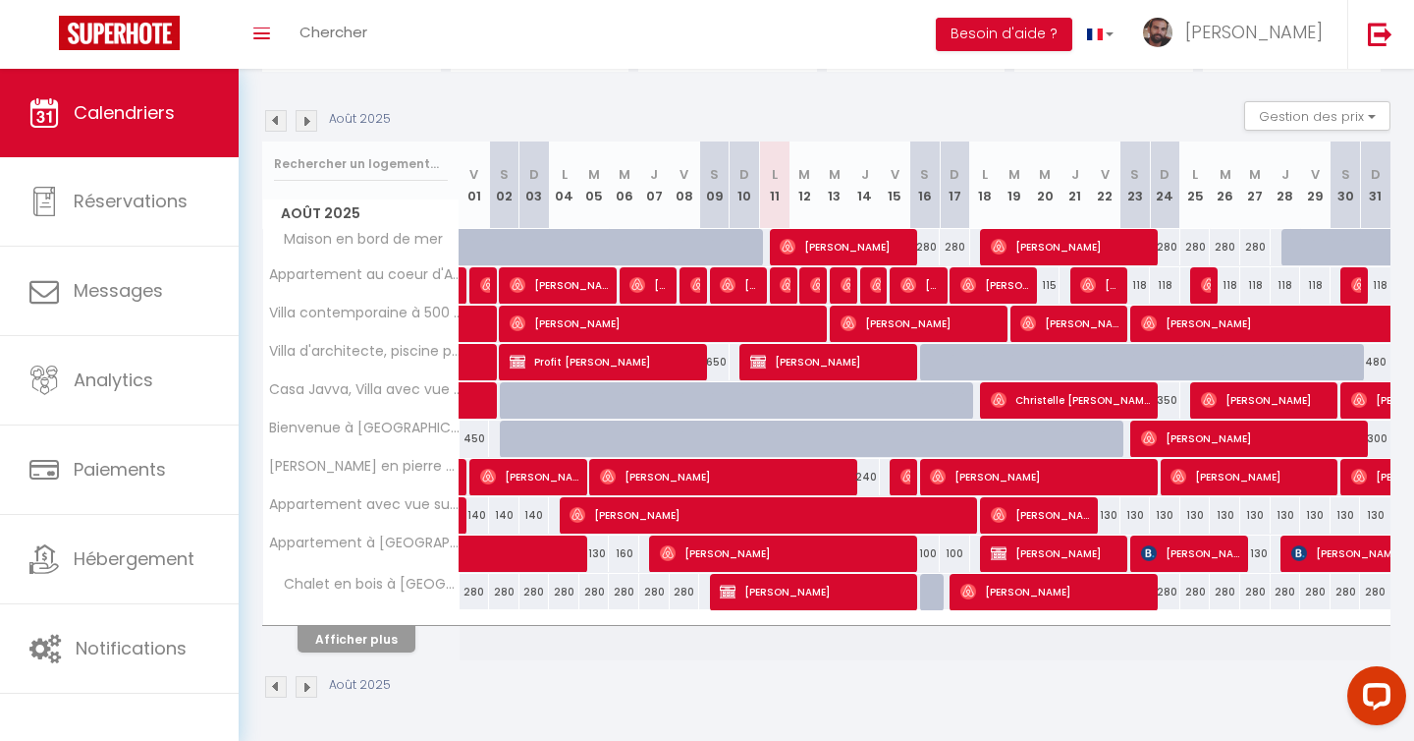
click at [310, 108] on div "Août 2025 Gestion des prix Nb Nuits minimum Règles Disponibilité" at bounding box center [826, 121] width 1129 height 40
click at [305, 133] on div "Août 2025 Gestion des prix Nb Nuits minimum Règles Disponibilité" at bounding box center [826, 121] width 1129 height 40
click at [303, 114] on img at bounding box center [307, 121] width 22 height 22
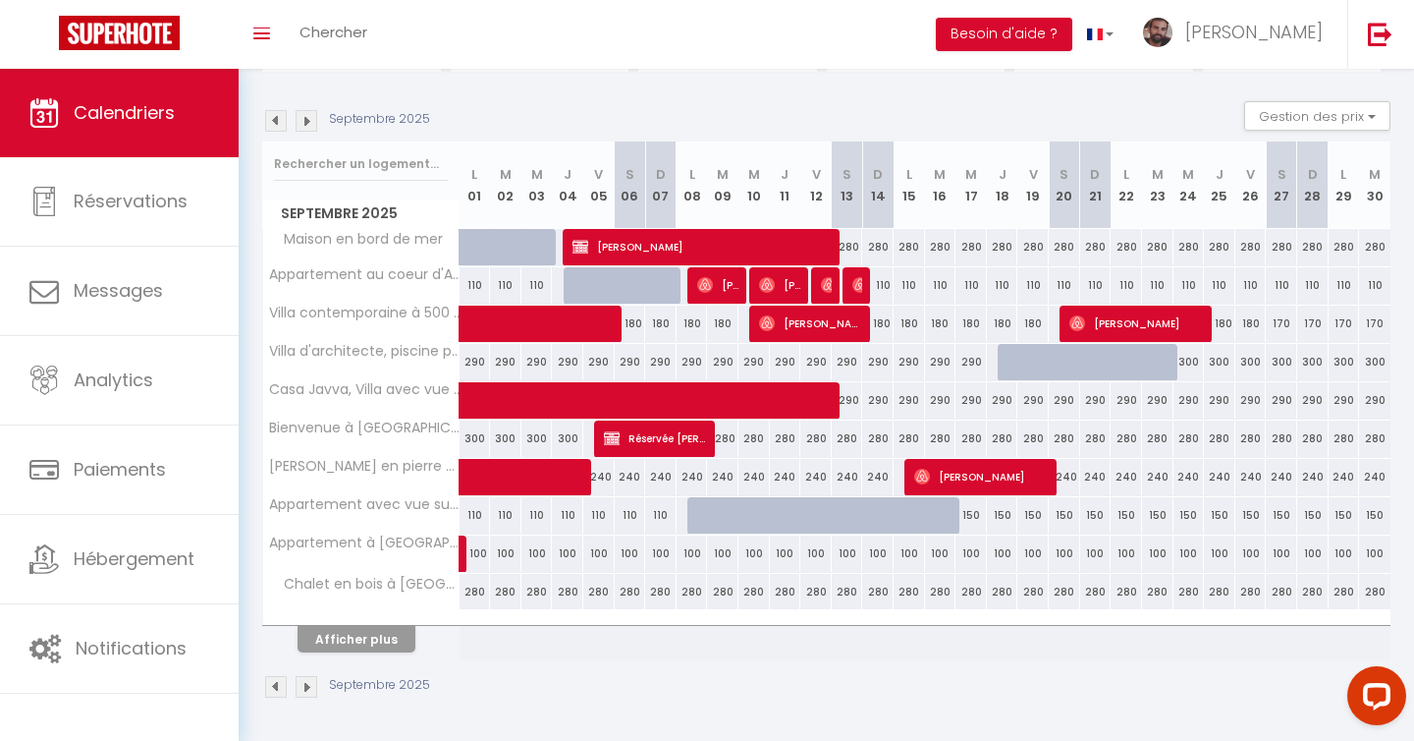
click at [304, 123] on img at bounding box center [307, 121] width 22 height 22
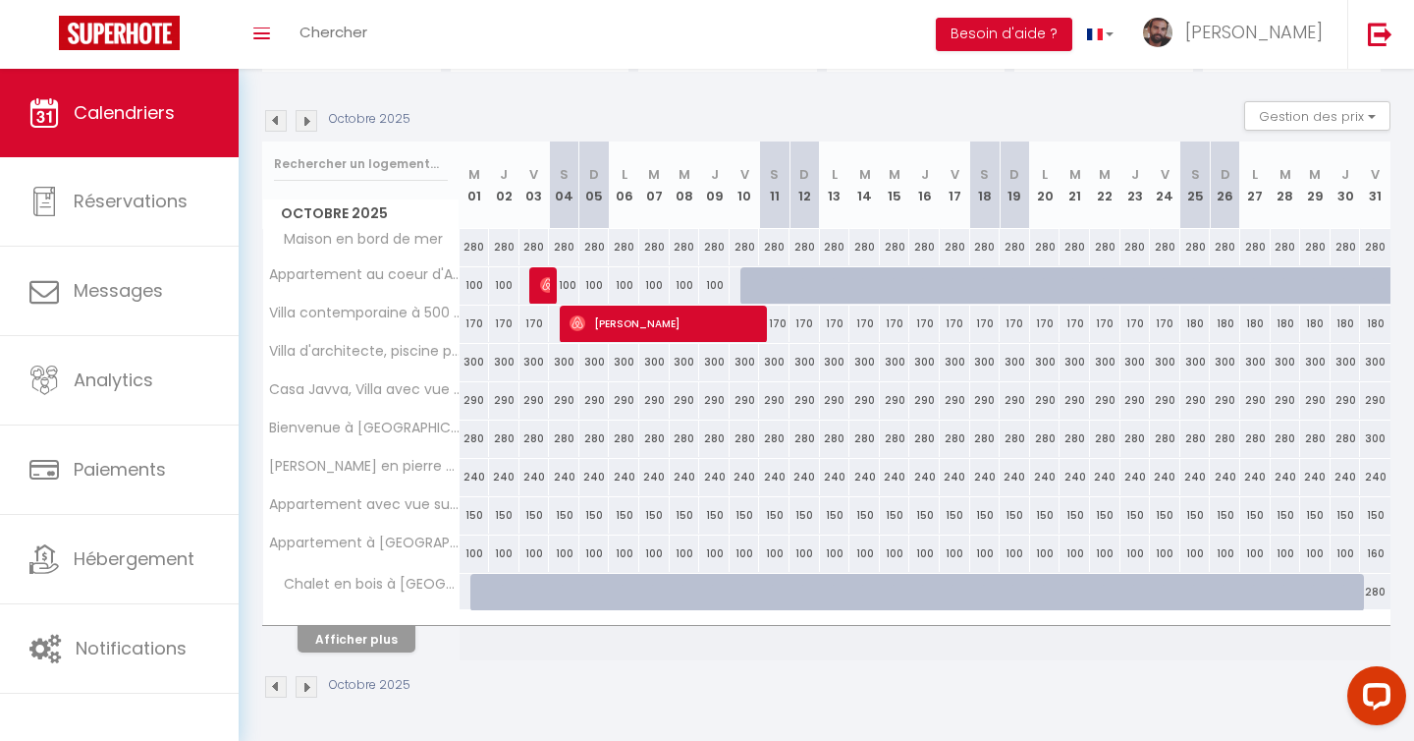
click at [313, 121] on img at bounding box center [307, 121] width 22 height 22
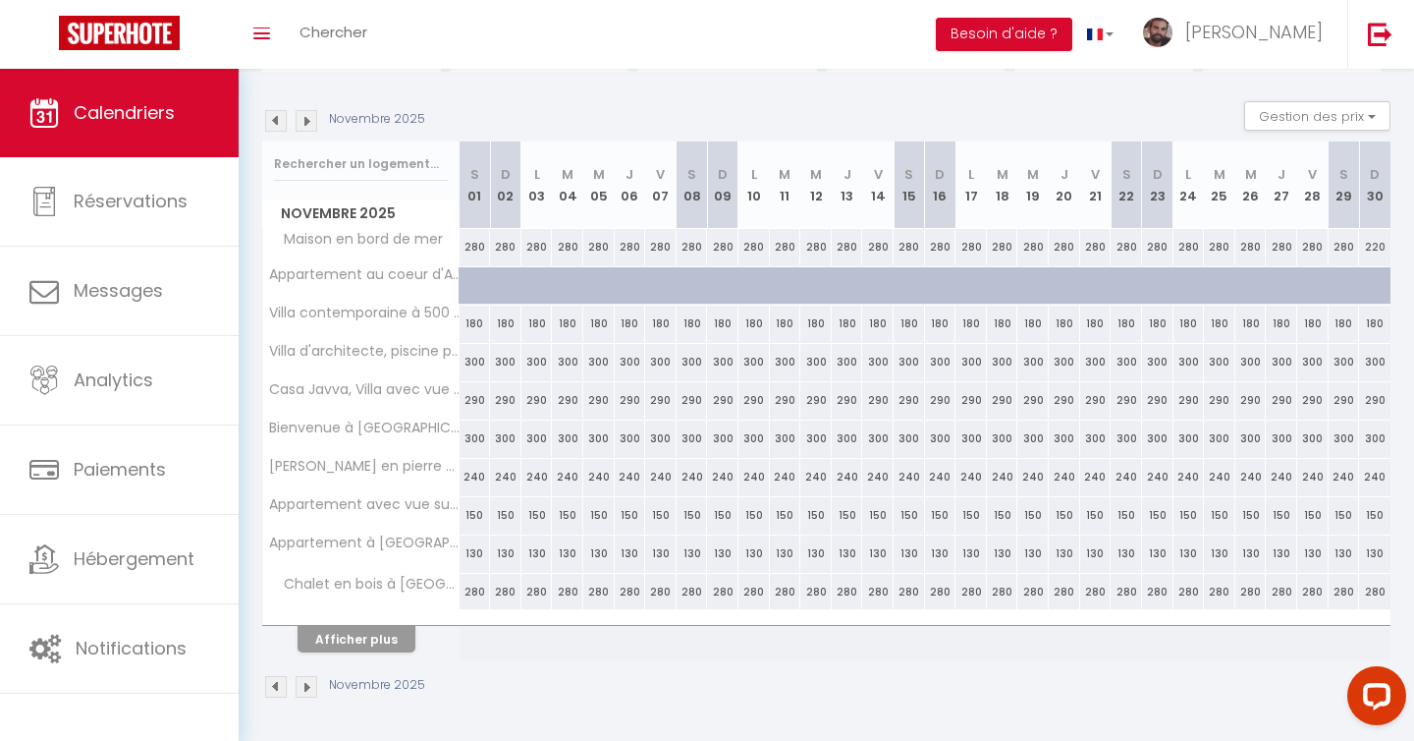
click at [313, 121] on img at bounding box center [307, 121] width 22 height 22
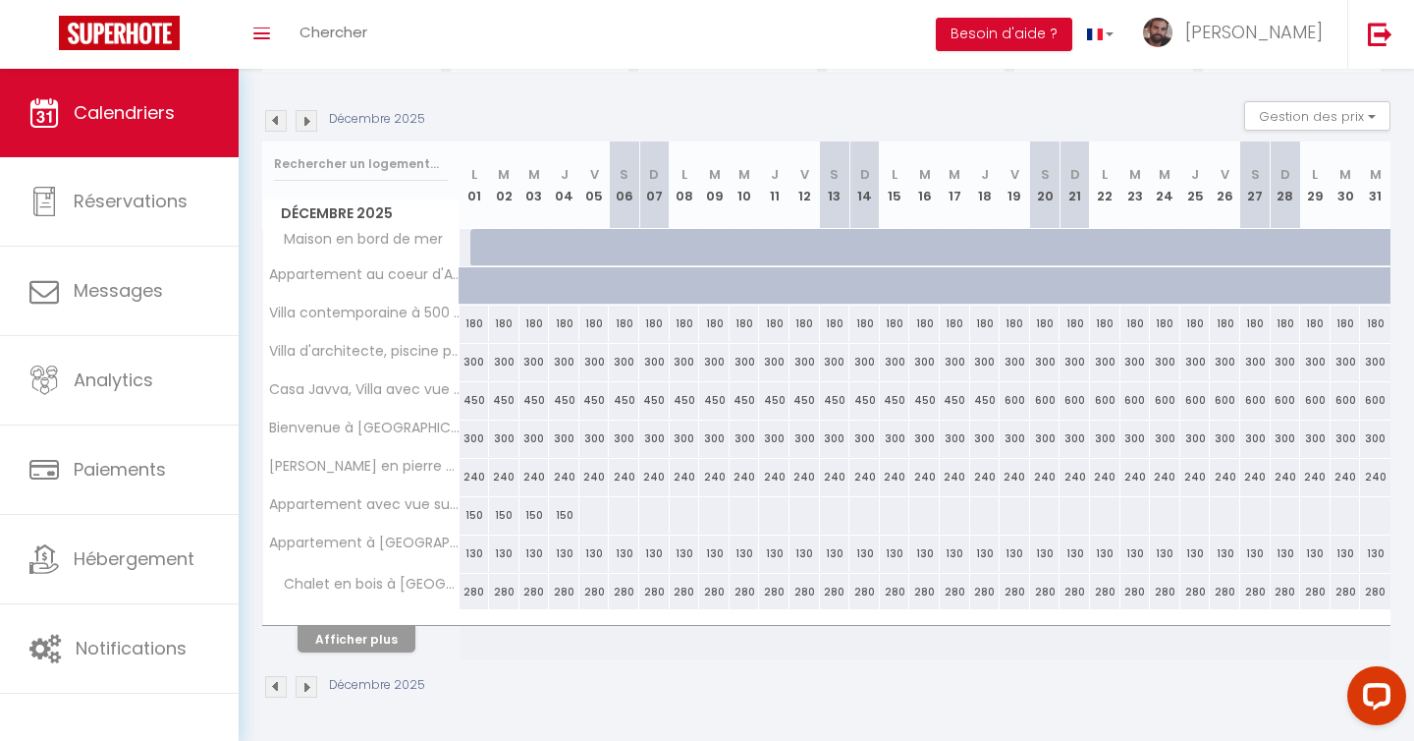
click at [313, 121] on img at bounding box center [307, 121] width 22 height 22
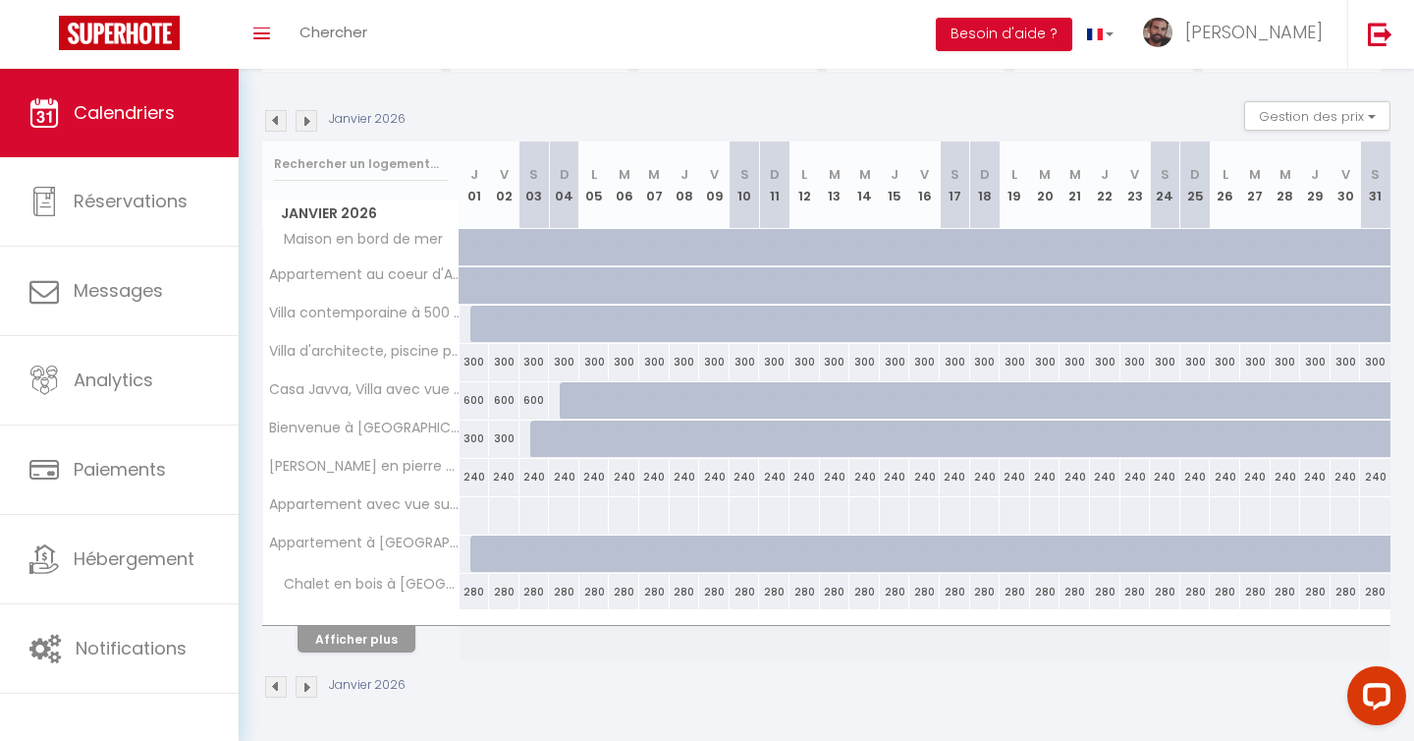
click at [278, 122] on img at bounding box center [276, 121] width 22 height 22
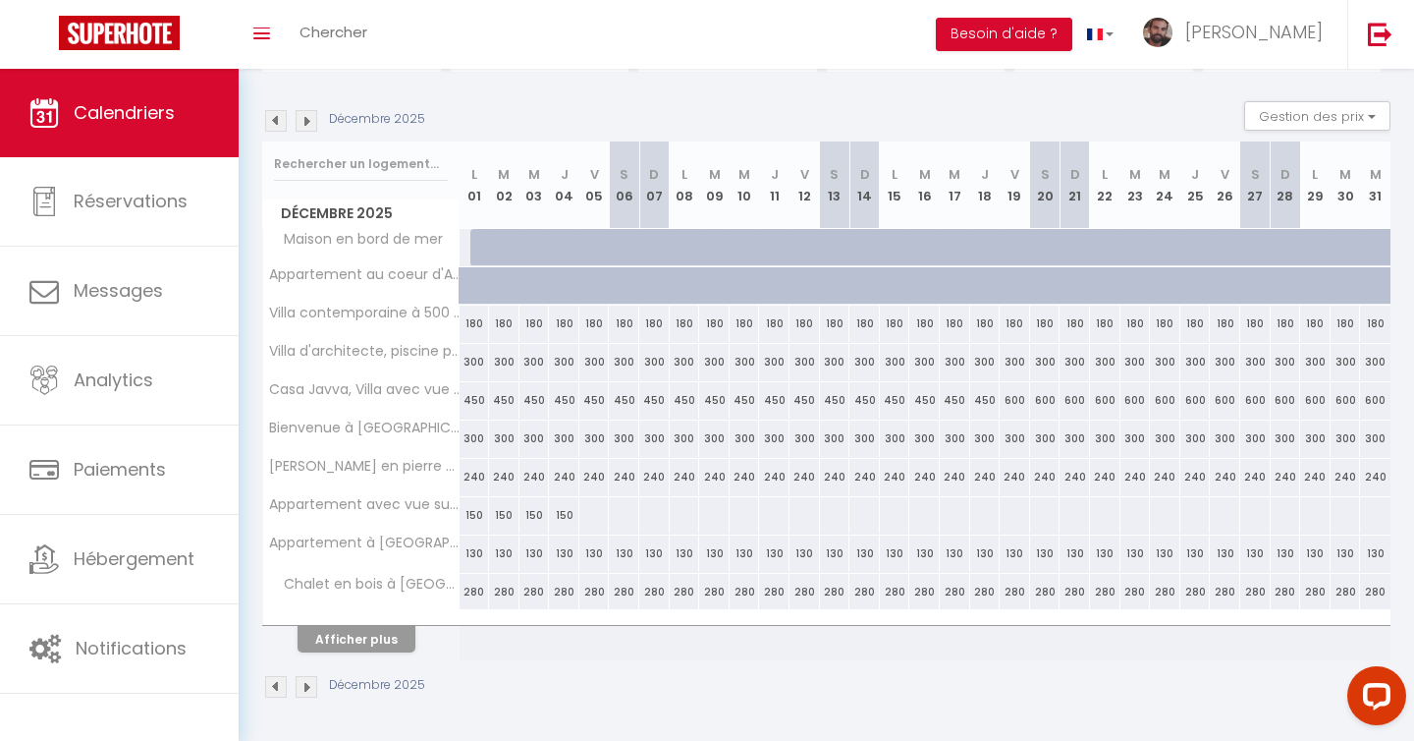
click at [300, 122] on img at bounding box center [307, 121] width 22 height 22
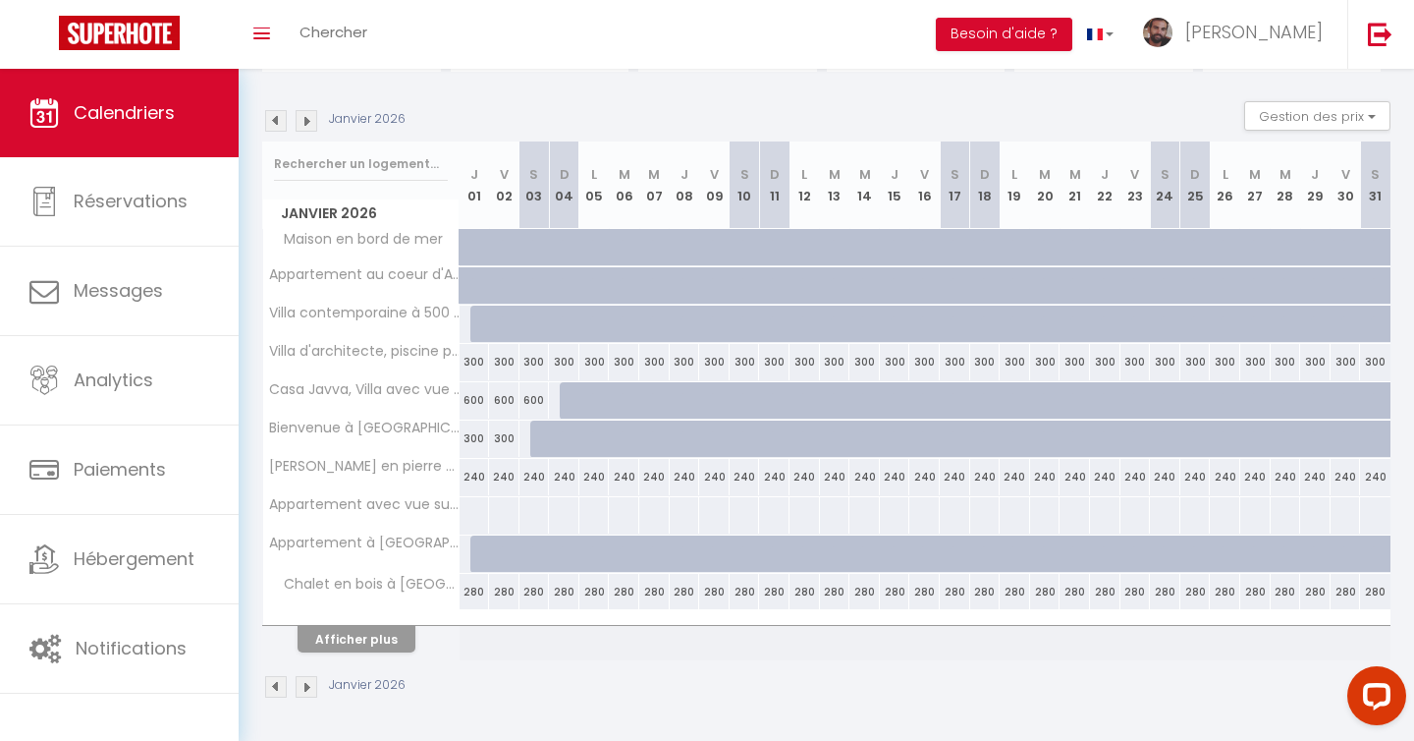
click at [273, 124] on img at bounding box center [276, 121] width 22 height 22
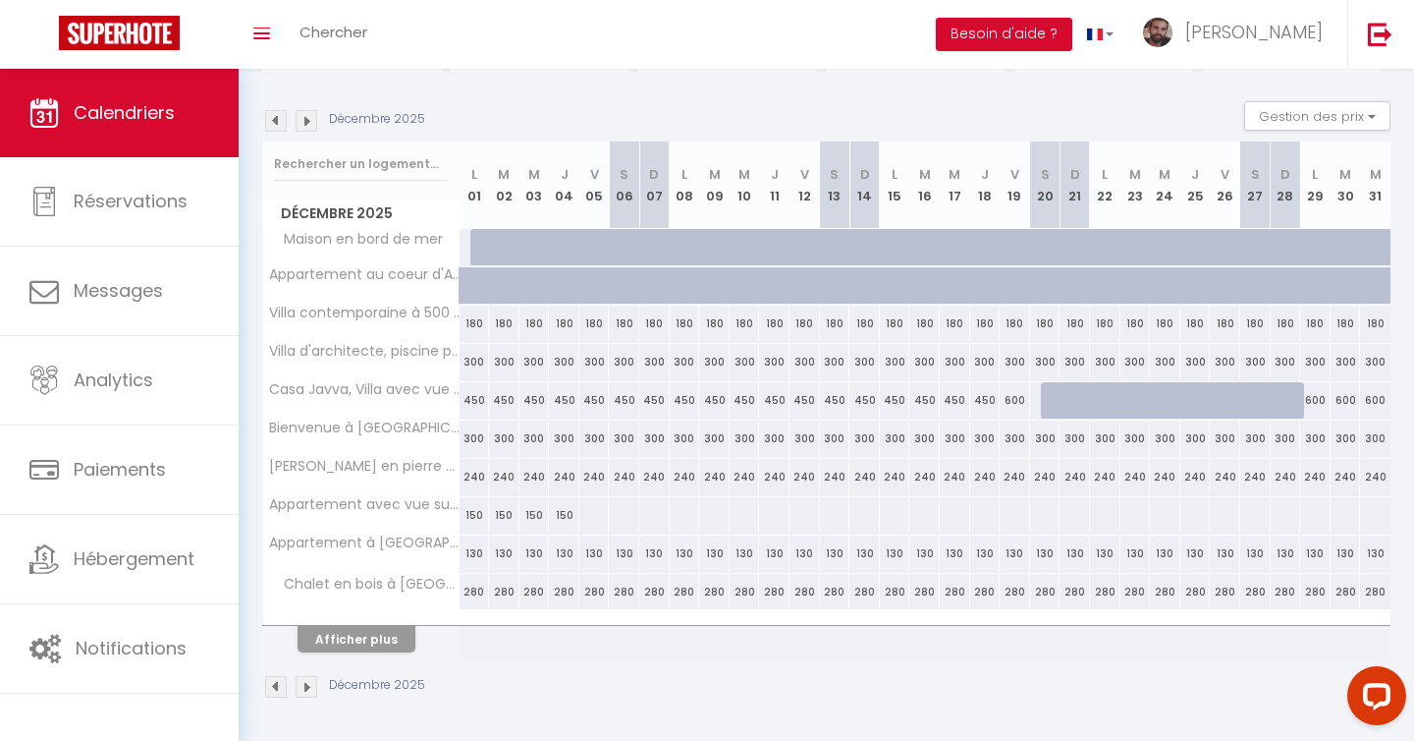
click at [273, 124] on img at bounding box center [276, 121] width 22 height 22
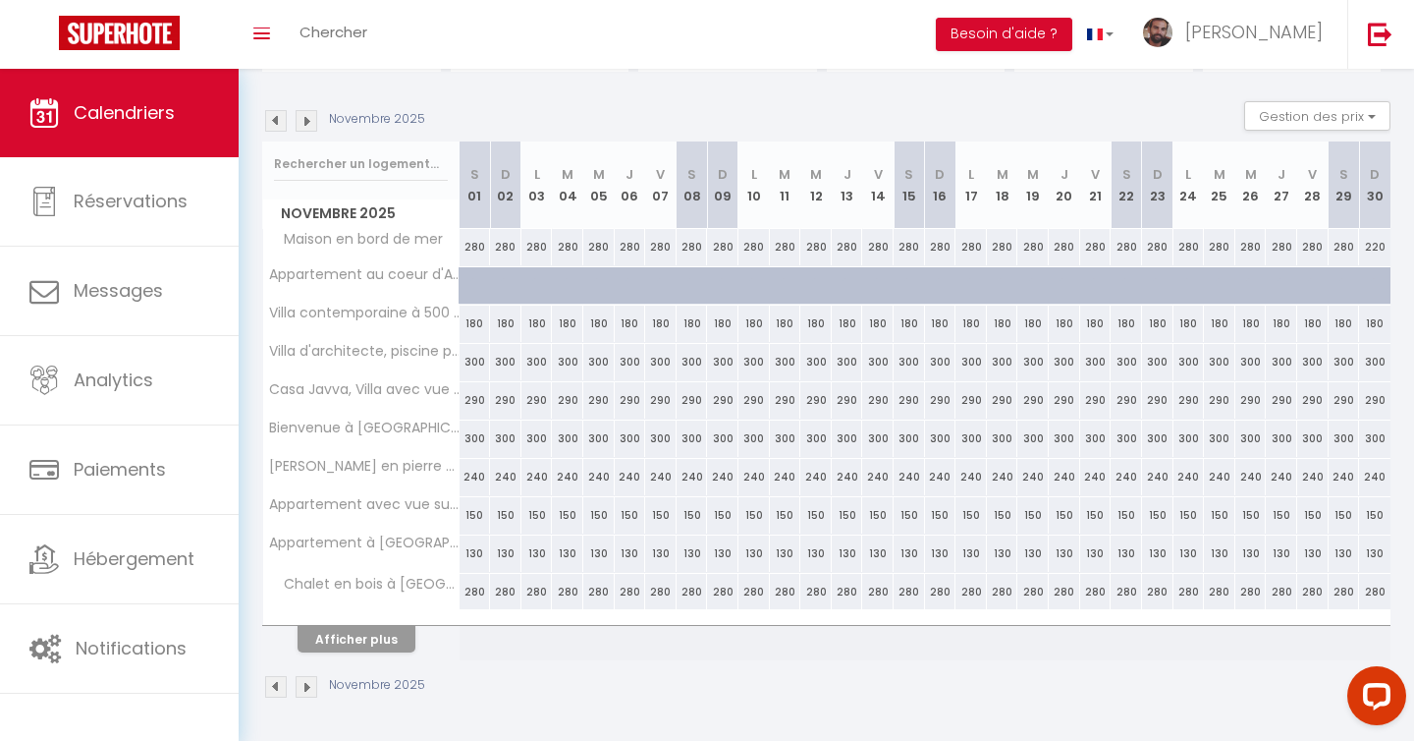
click at [308, 128] on img at bounding box center [307, 121] width 22 height 22
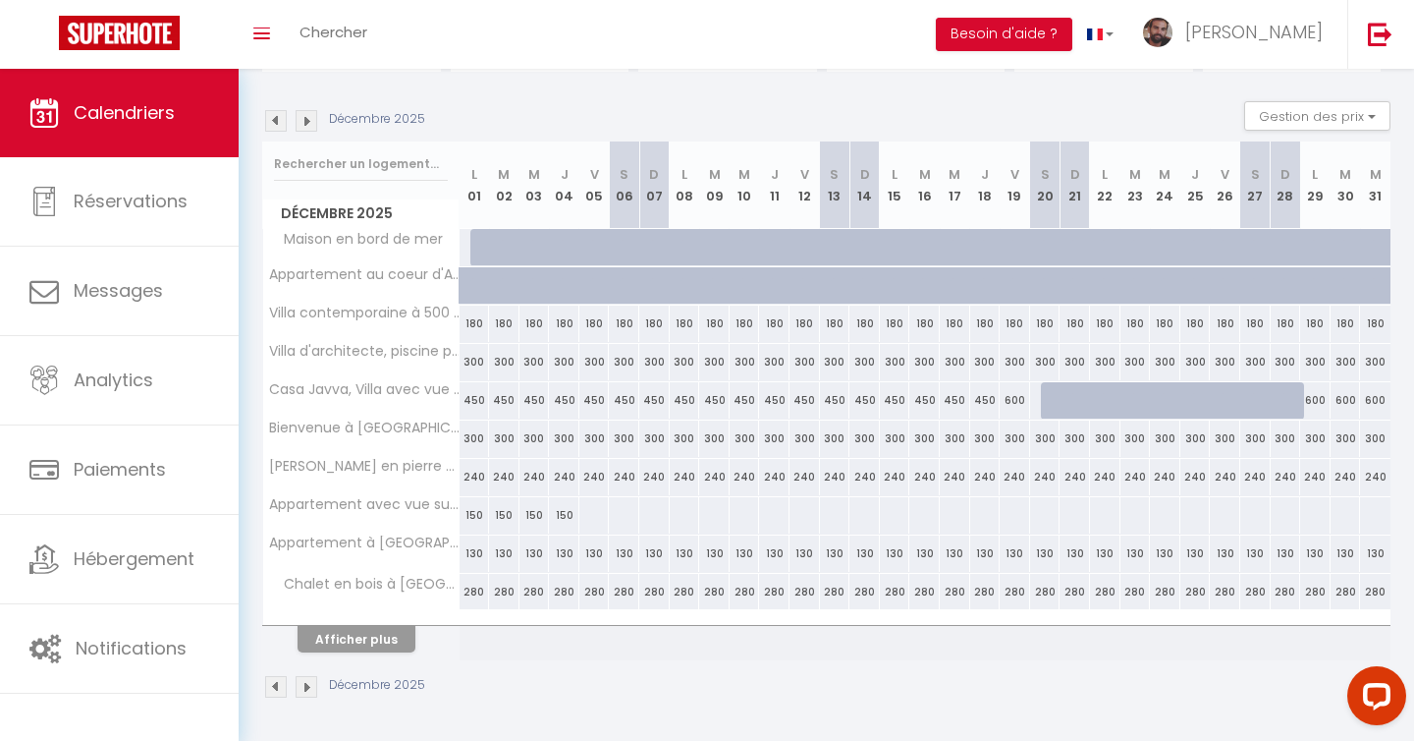
click at [276, 122] on img at bounding box center [276, 121] width 22 height 22
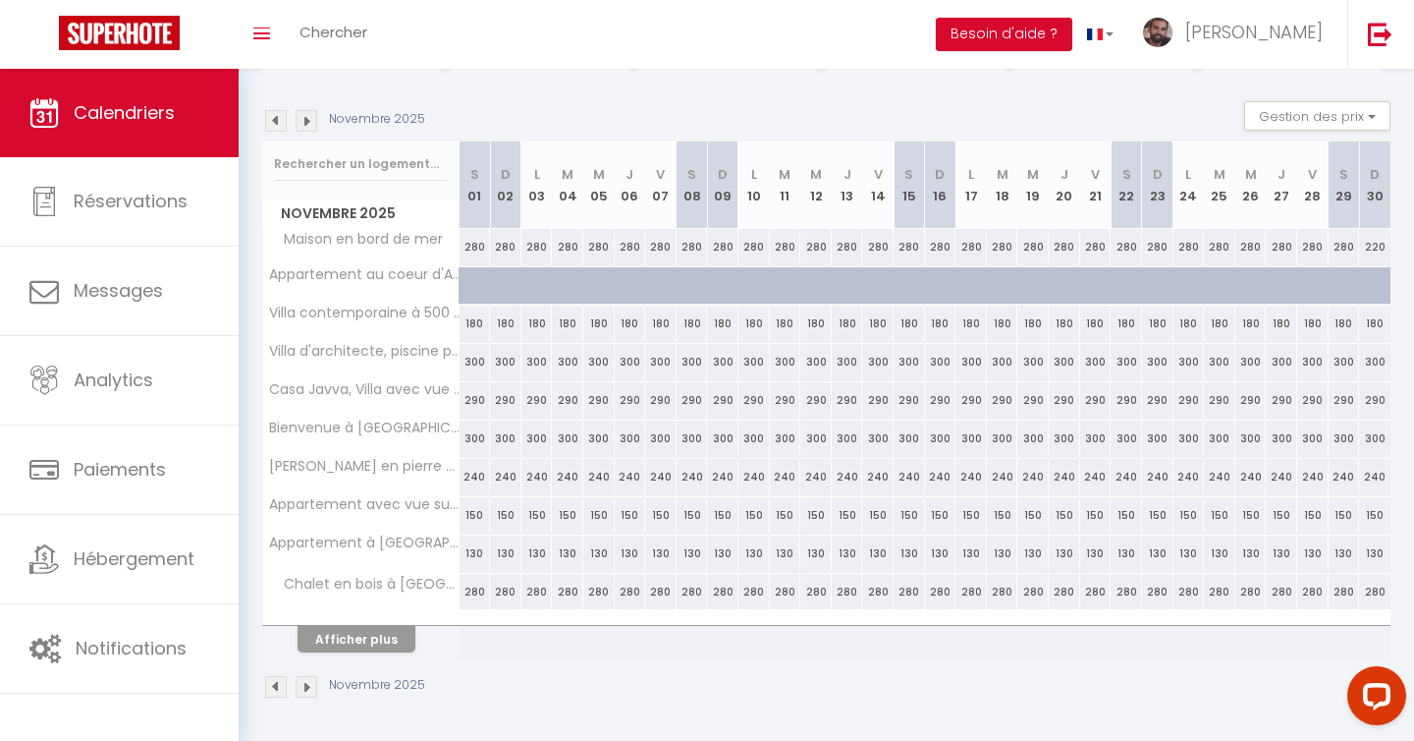
click at [276, 122] on img at bounding box center [276, 121] width 22 height 22
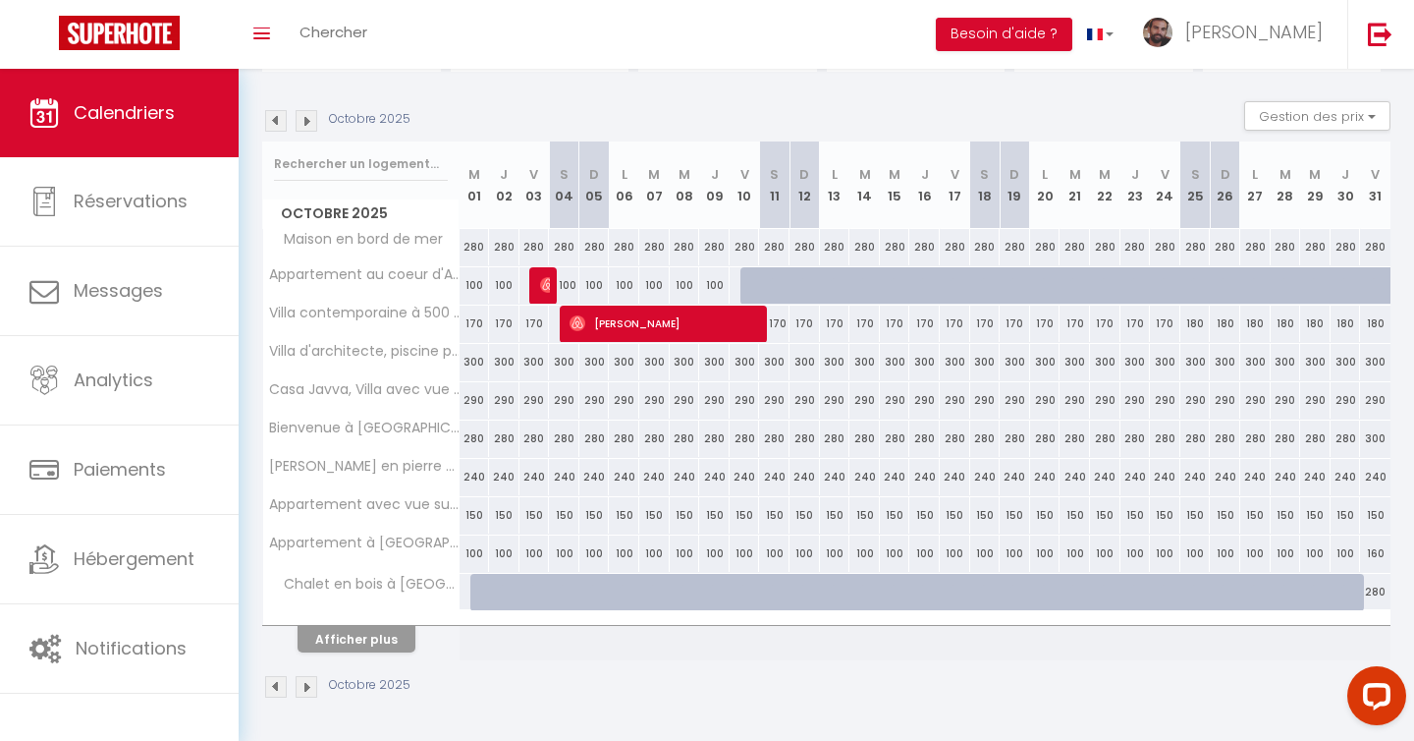
click at [276, 122] on img at bounding box center [276, 121] width 22 height 22
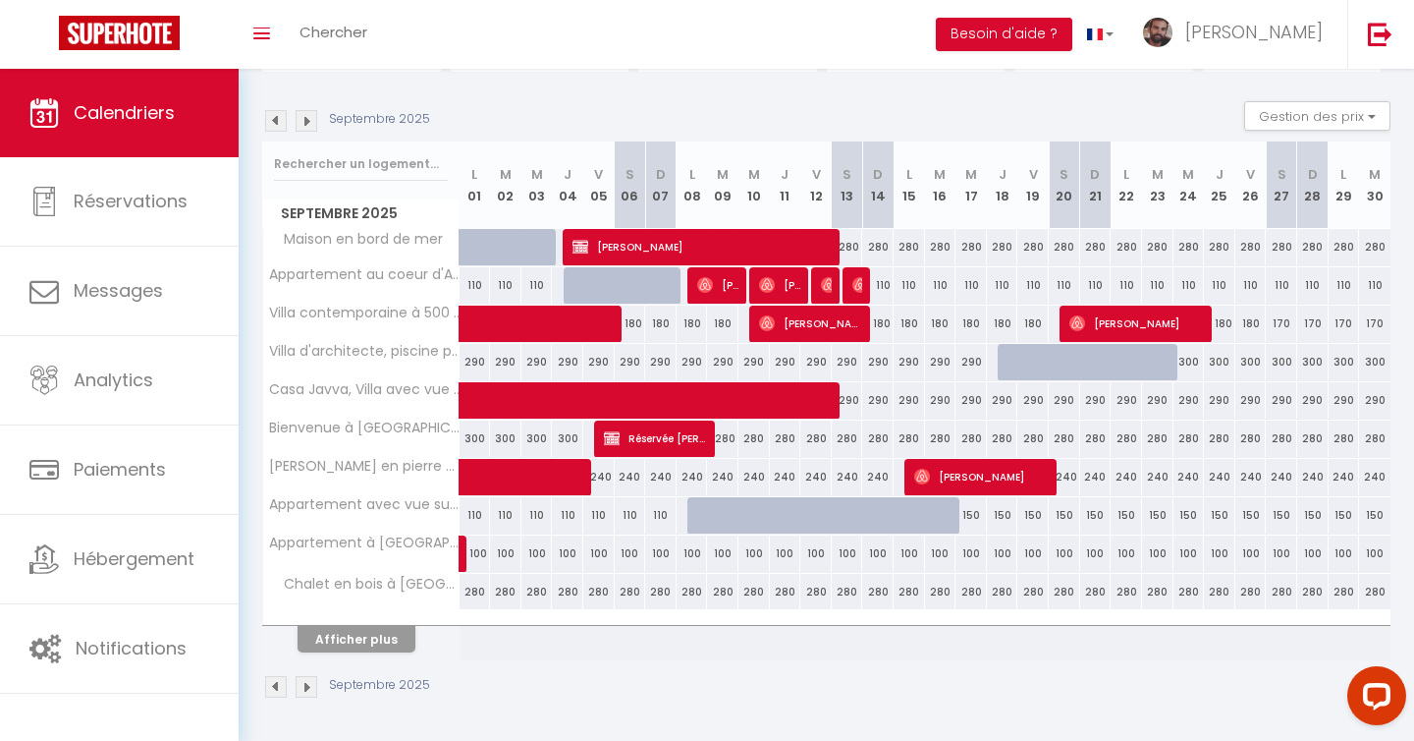
click at [276, 117] on img at bounding box center [276, 121] width 22 height 22
